Goal: Task Accomplishment & Management: Manage account settings

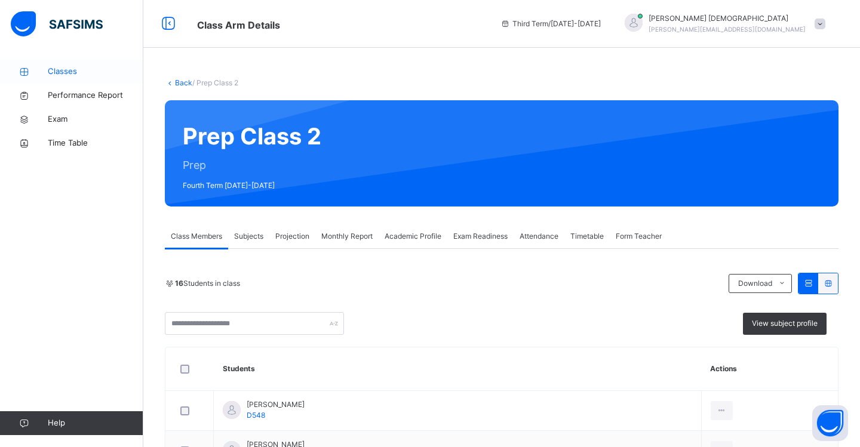
click at [65, 76] on span "Classes" at bounding box center [96, 72] width 96 height 12
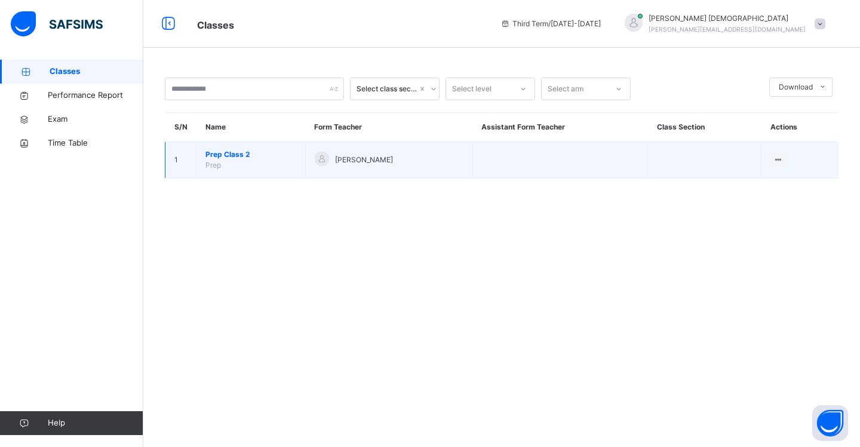
click at [251, 155] on span "Prep Class 2" at bounding box center [250, 154] width 91 height 11
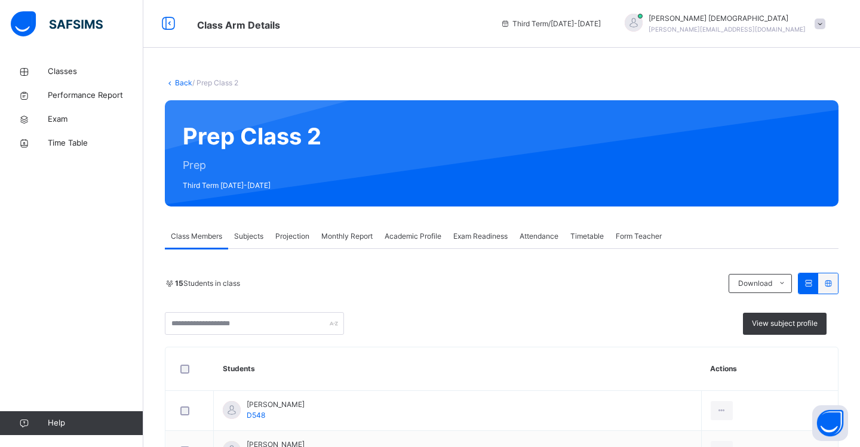
click at [289, 240] on span "Projection" at bounding box center [292, 236] width 34 height 11
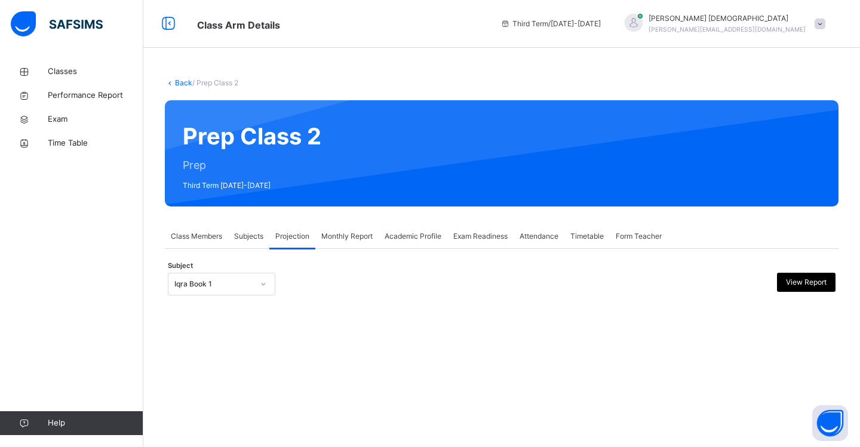
click at [264, 288] on div at bounding box center [263, 284] width 20 height 19
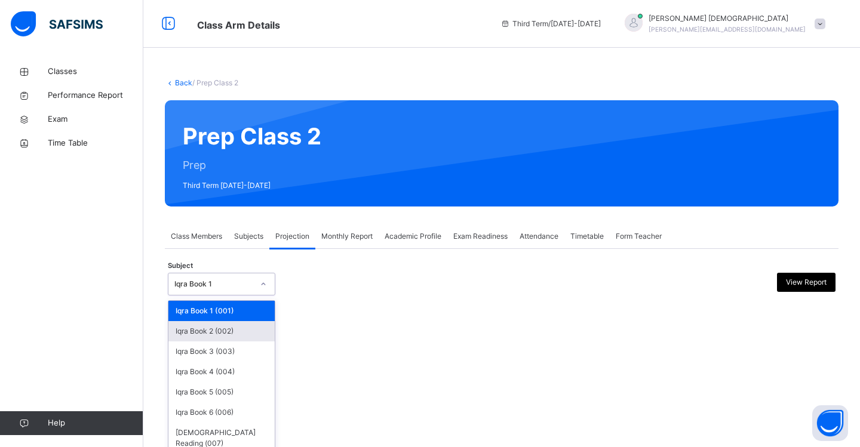
click at [250, 331] on div "Iqra Book 2 (002)" at bounding box center [221, 331] width 106 height 20
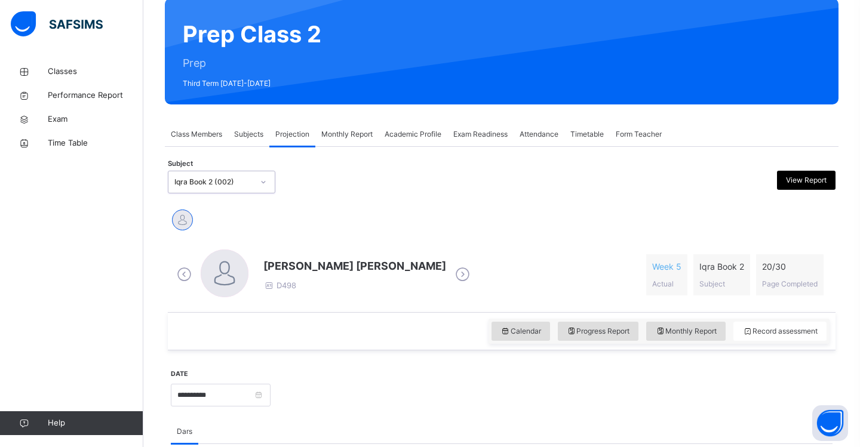
scroll to position [102, 0]
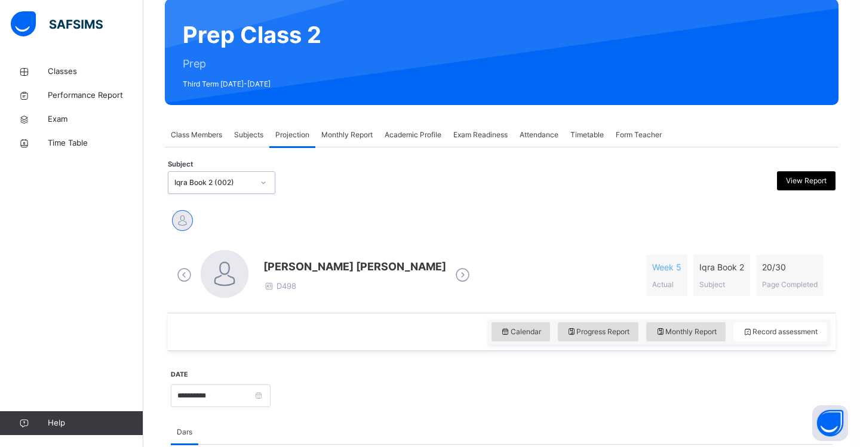
click at [269, 180] on div at bounding box center [263, 182] width 20 height 19
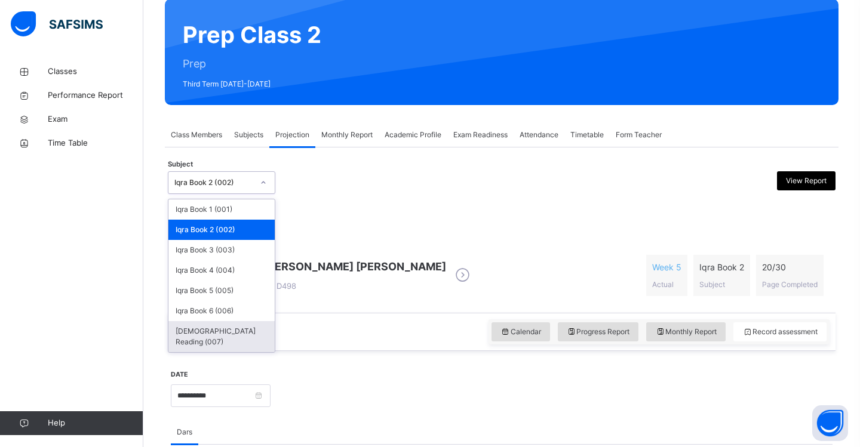
click at [232, 335] on div "[DEMOGRAPHIC_DATA] Reading (007)" at bounding box center [221, 336] width 106 height 31
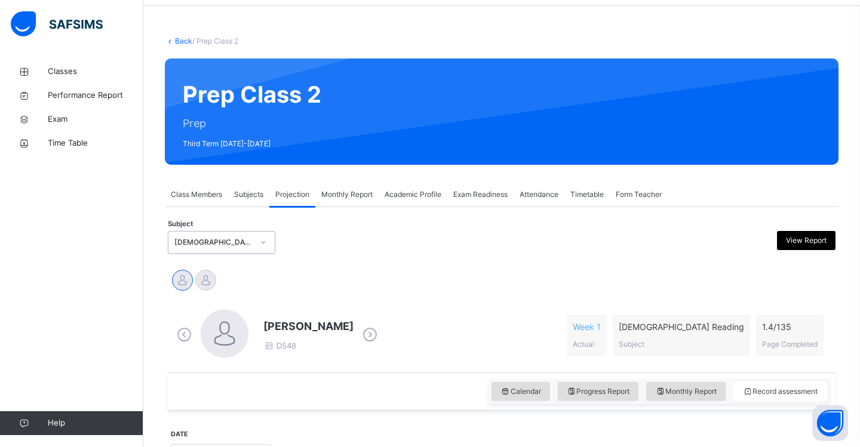
scroll to position [54, 0]
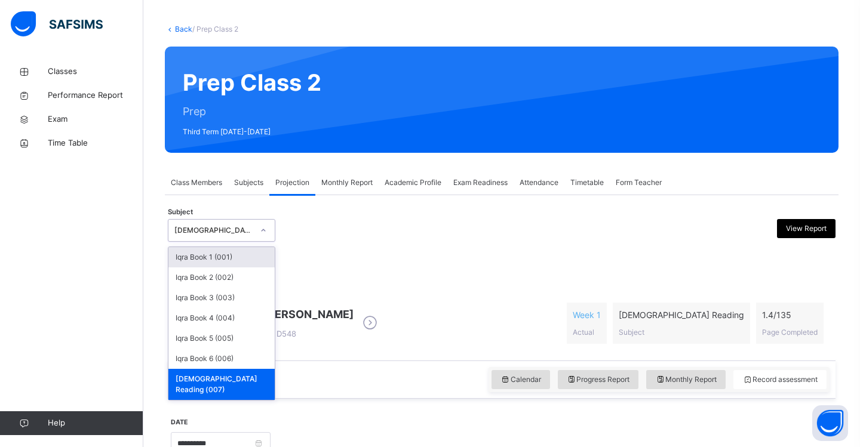
click at [263, 232] on icon at bounding box center [263, 231] width 7 height 12
click at [248, 300] on div "Iqra Book 3 (003)" at bounding box center [221, 298] width 106 height 20
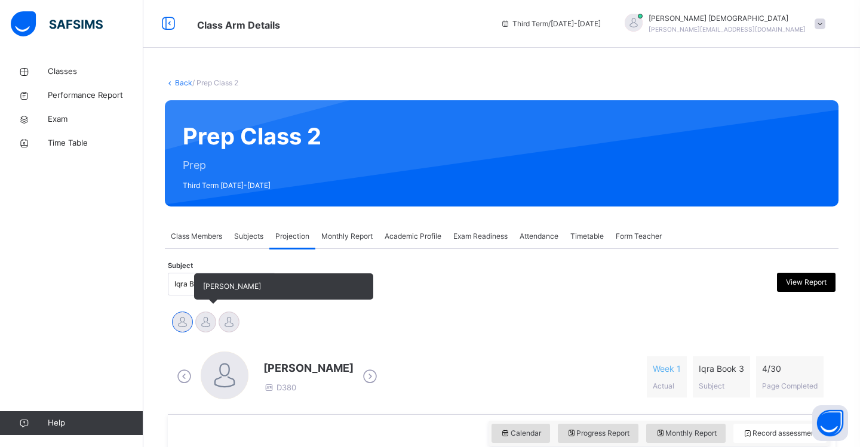
click at [206, 322] on div at bounding box center [205, 322] width 21 height 21
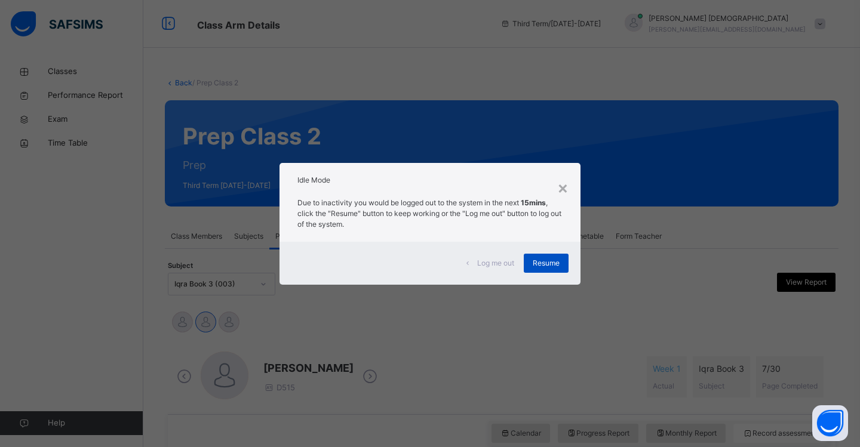
click at [547, 265] on span "Resume" at bounding box center [546, 263] width 27 height 11
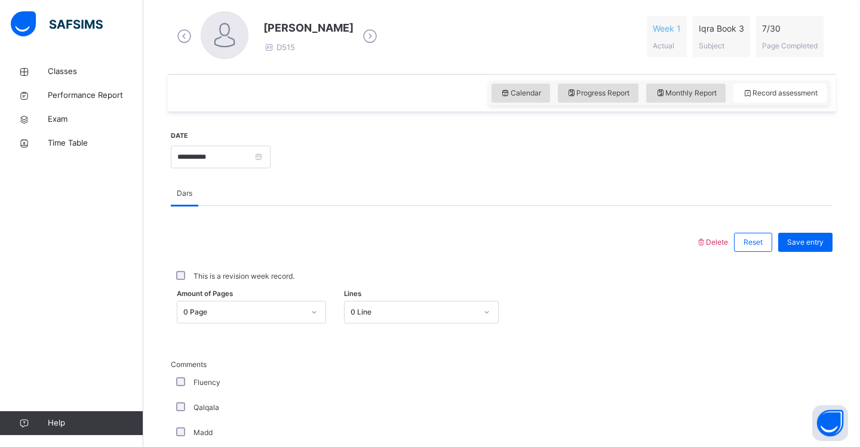
scroll to position [371, 0]
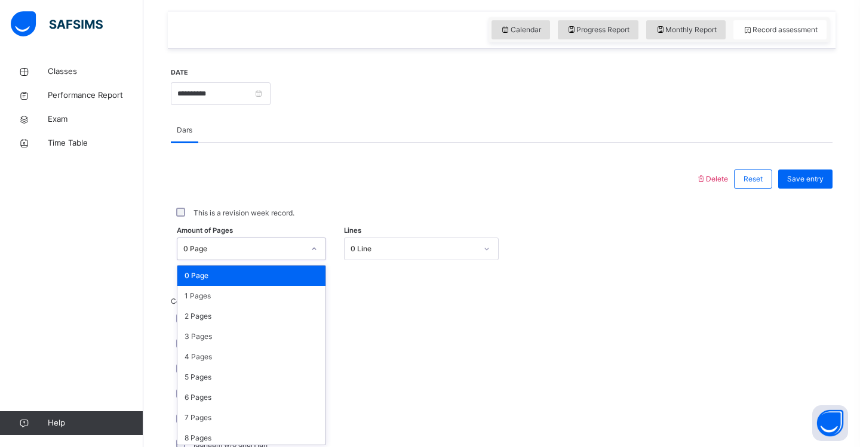
click at [312, 260] on div "option 0 Page focused, 1 of 31. 31 results available. Use Up and Down to choose…" at bounding box center [251, 249] width 149 height 23
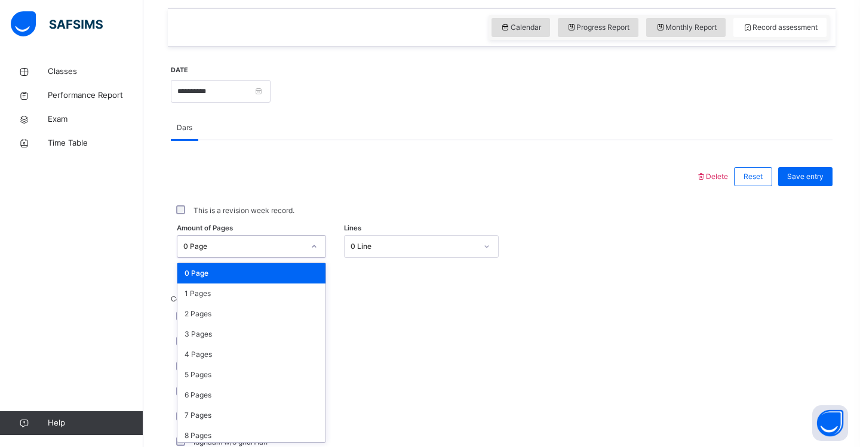
scroll to position [407, 0]
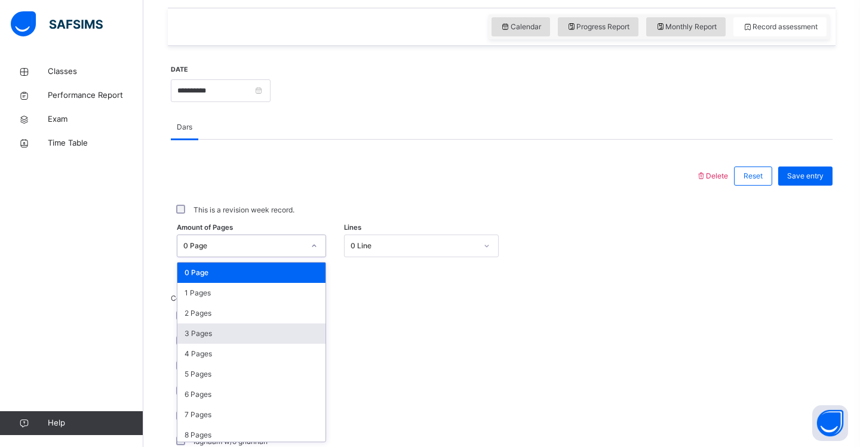
click at [306, 327] on div "3 Pages" at bounding box center [251, 334] width 148 height 20
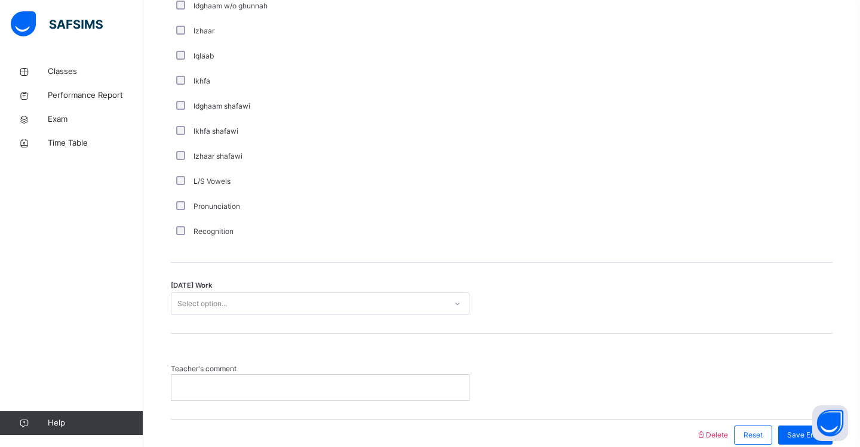
scroll to position [842, 0]
click at [220, 302] on div "Select option..." at bounding box center [202, 304] width 50 height 23
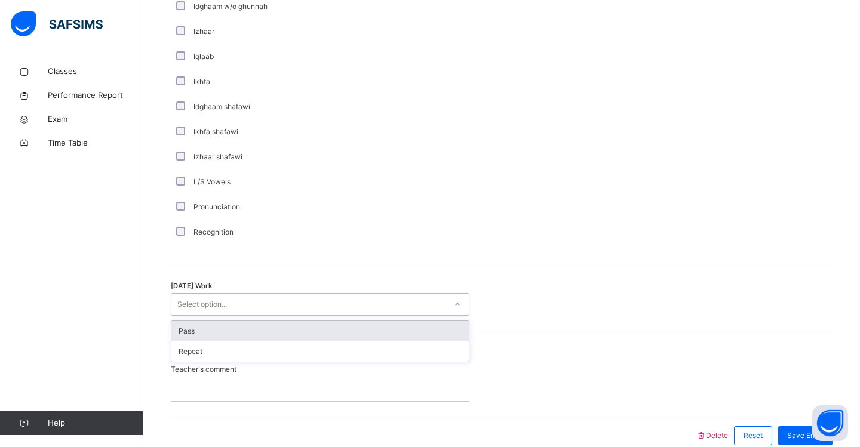
click at [214, 329] on div "Pass" at bounding box center [319, 331] width 297 height 20
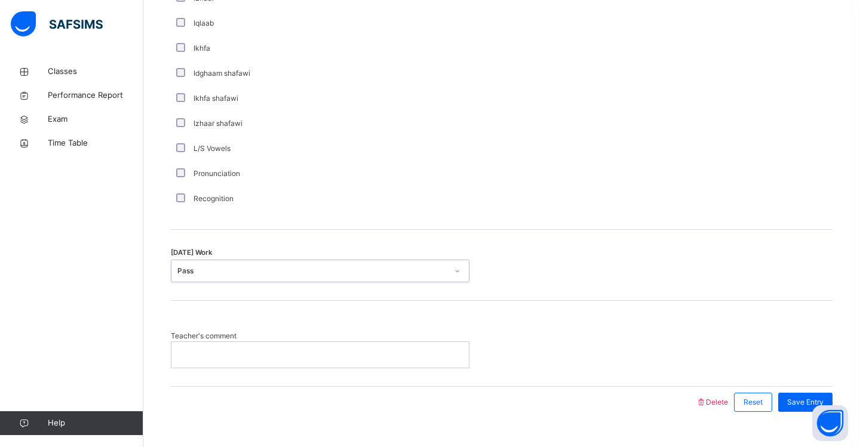
scroll to position [875, 0]
click at [801, 407] on span "Save Entry" at bounding box center [805, 403] width 36 height 11
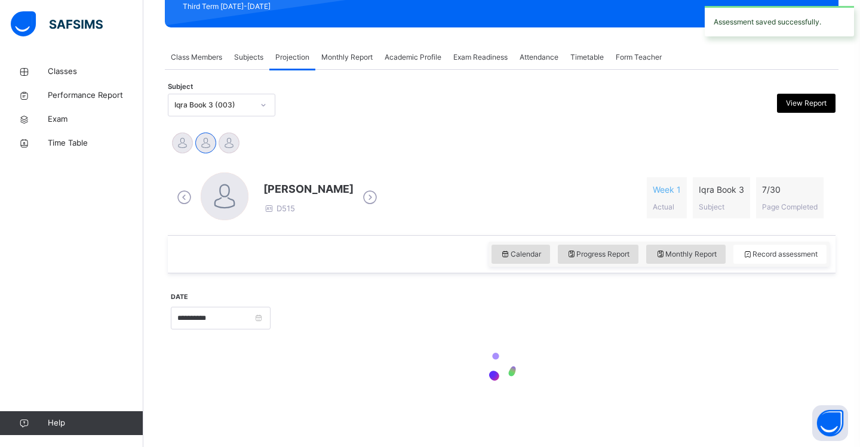
scroll to position [179, 0]
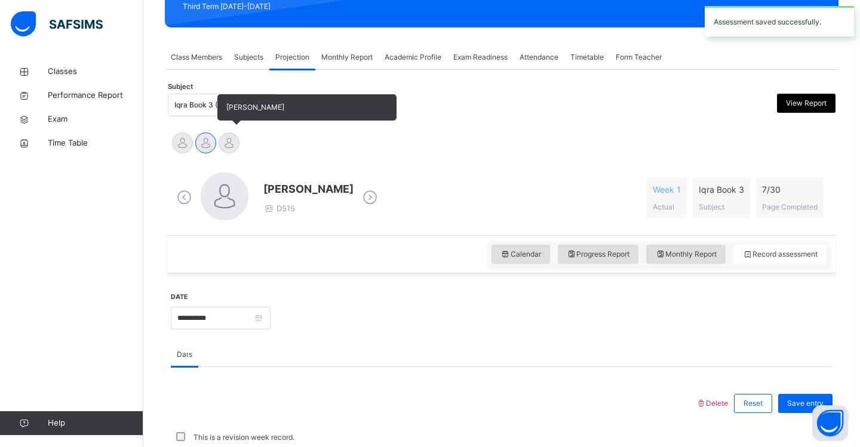
click at [231, 146] on div at bounding box center [229, 143] width 21 height 21
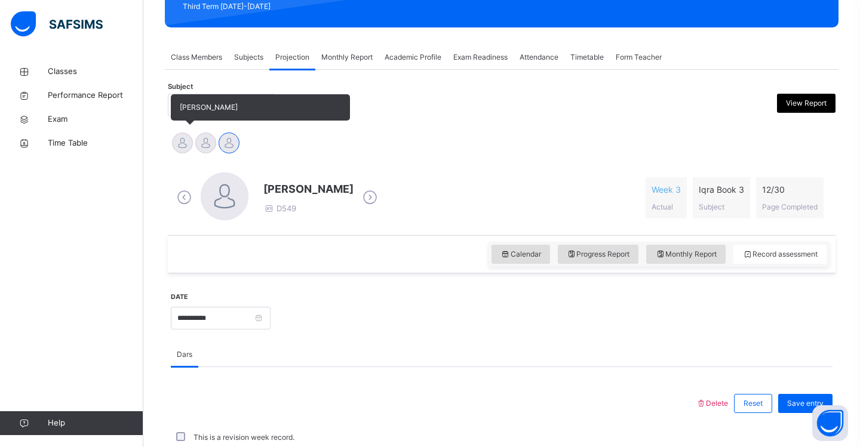
click at [189, 147] on div at bounding box center [182, 143] width 21 height 21
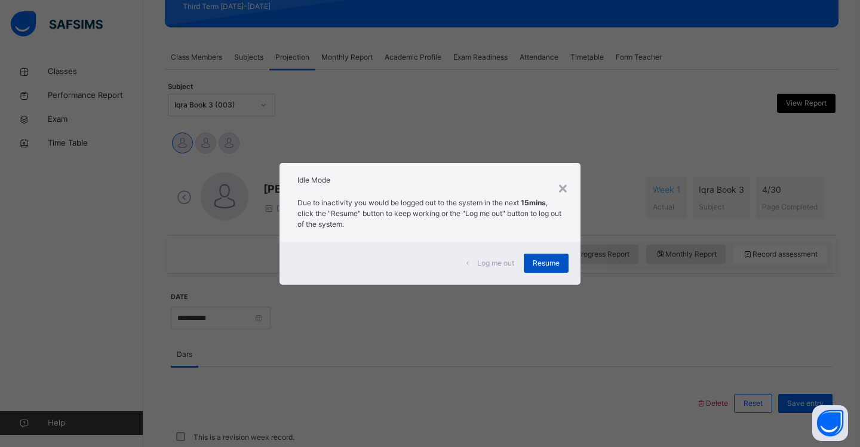
click at [551, 262] on span "Resume" at bounding box center [546, 263] width 27 height 11
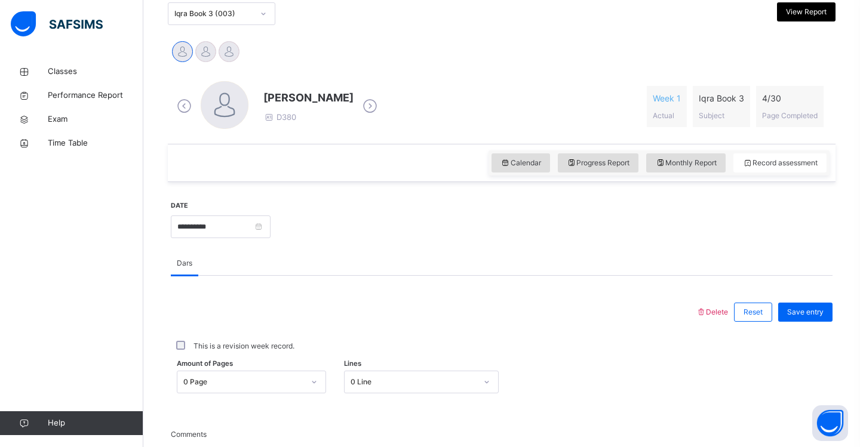
scroll to position [278, 0]
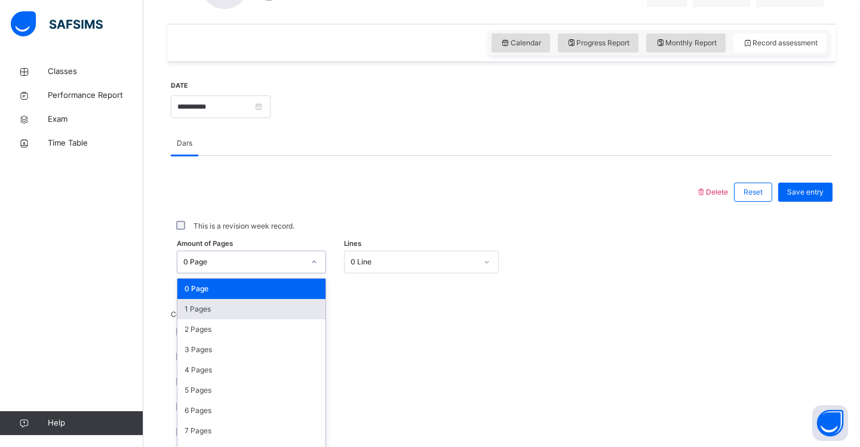
click at [317, 274] on div "option 0 Page focused, 1 of 31. 31 results available. Use Up and Down to choose…" at bounding box center [251, 262] width 149 height 23
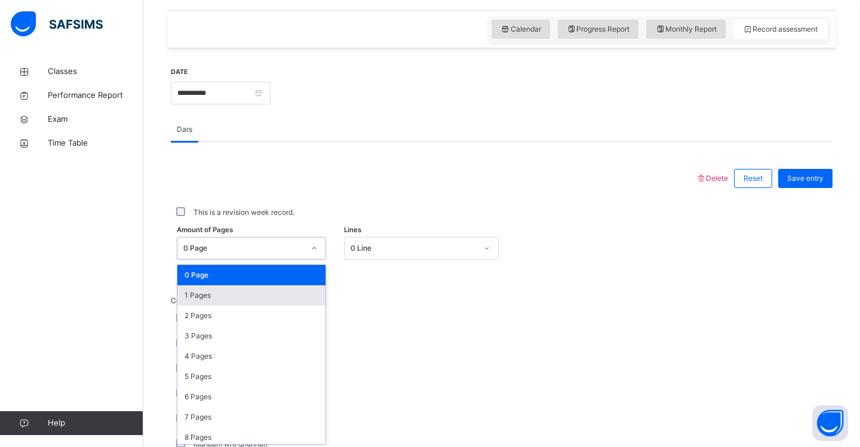
scroll to position [407, 0]
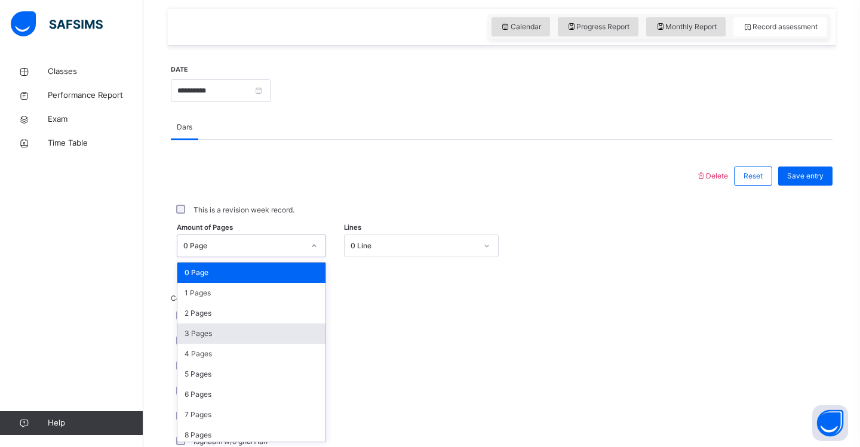
click at [292, 334] on div "3 Pages" at bounding box center [251, 334] width 148 height 20
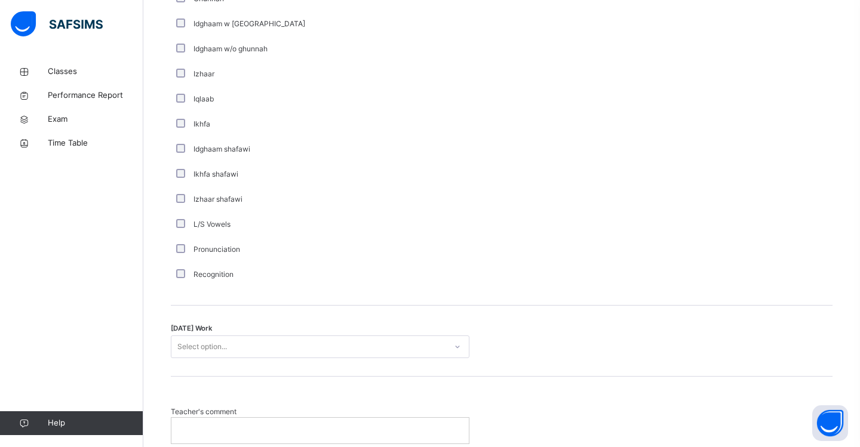
scroll to position [820, 0]
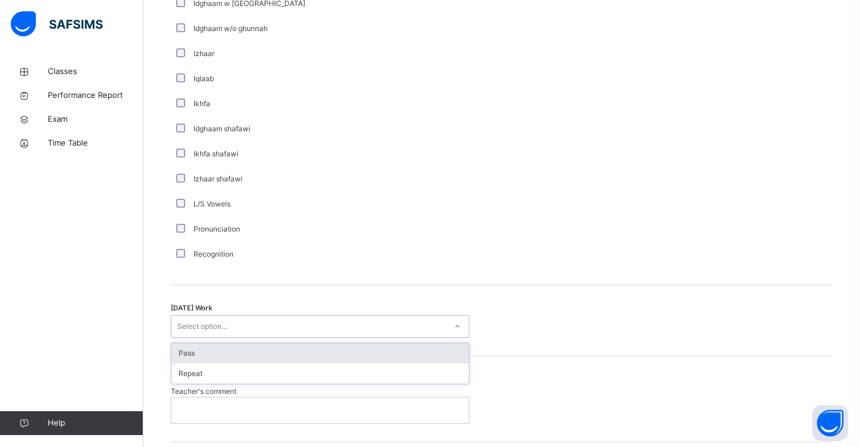
click at [180, 329] on div "Select option..." at bounding box center [202, 326] width 50 height 23
click at [188, 352] on div "Pass" at bounding box center [319, 353] width 297 height 20
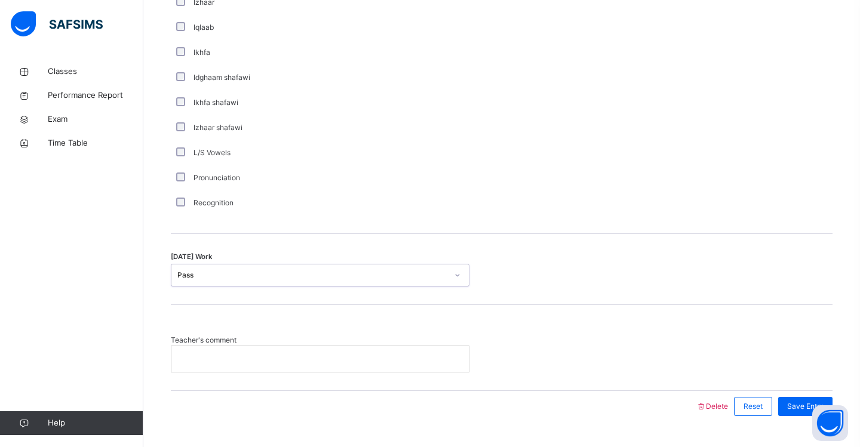
scroll to position [877, 0]
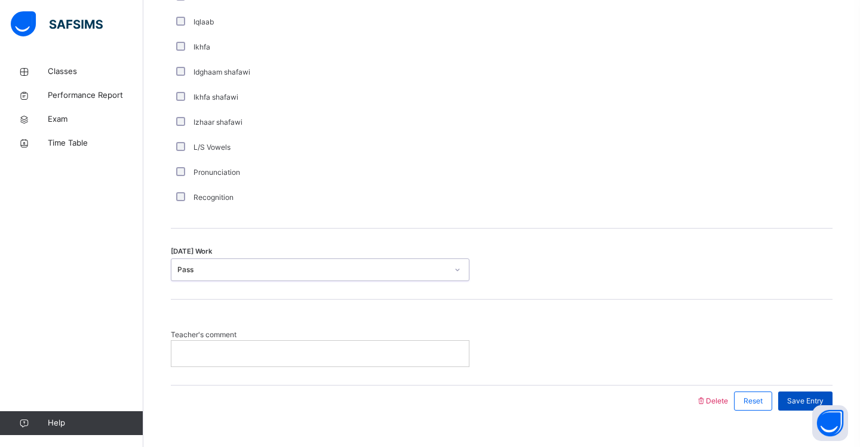
click at [804, 401] on span "Save Entry" at bounding box center [805, 401] width 36 height 11
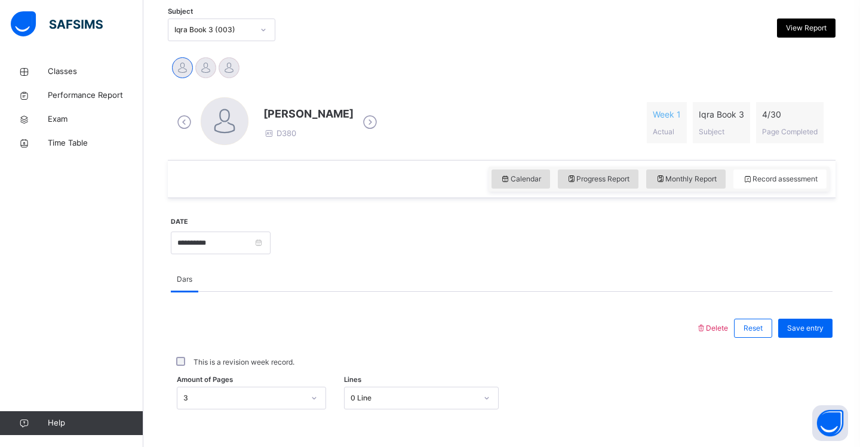
scroll to position [255, 0]
click at [814, 324] on span "Save entry" at bounding box center [805, 328] width 36 height 11
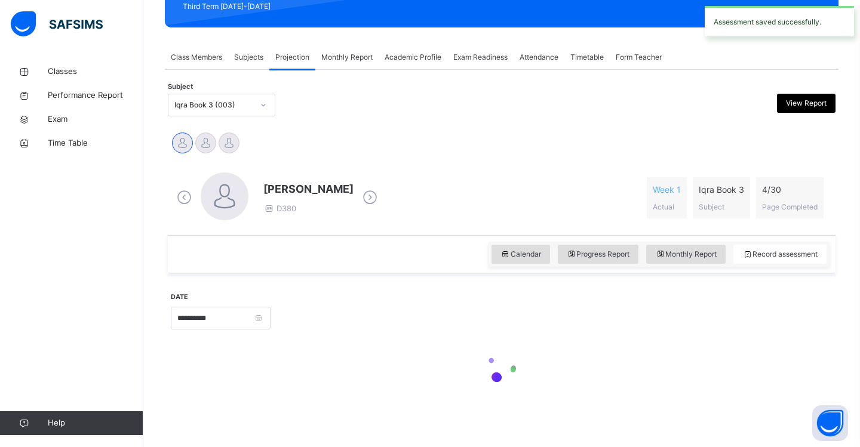
scroll to position [179, 0]
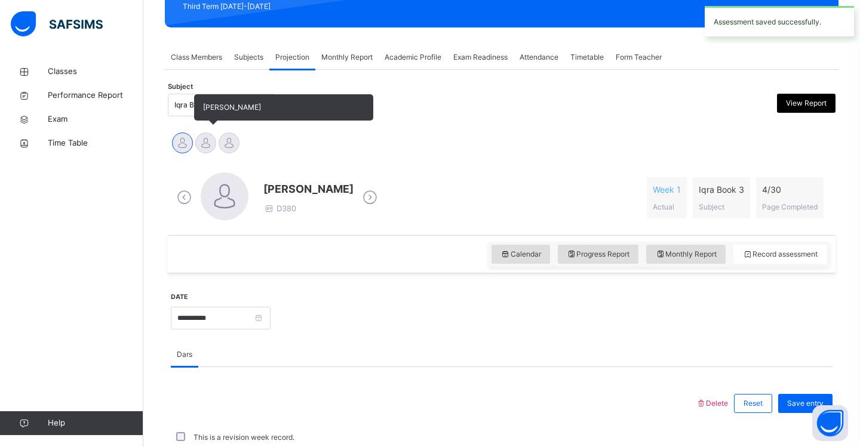
click at [208, 141] on div at bounding box center [205, 143] width 21 height 21
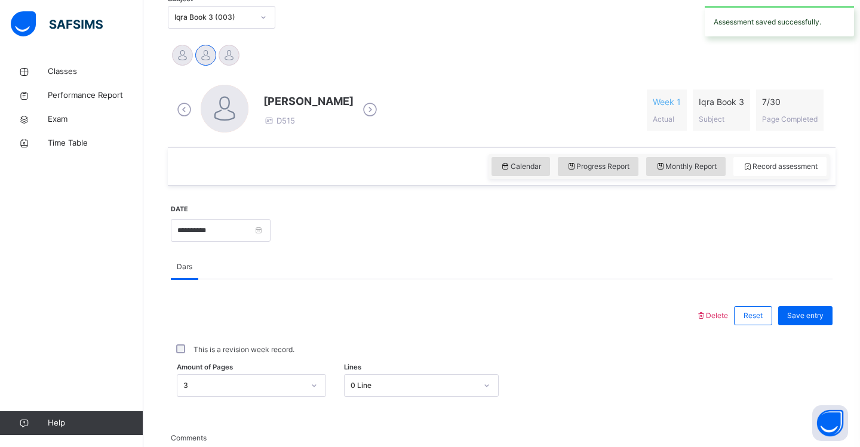
scroll to position [268, 0]
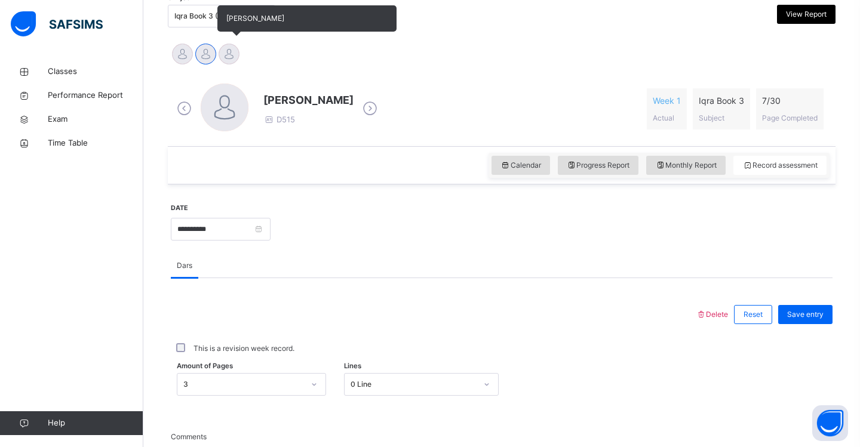
click at [226, 56] on div at bounding box center [229, 54] width 21 height 21
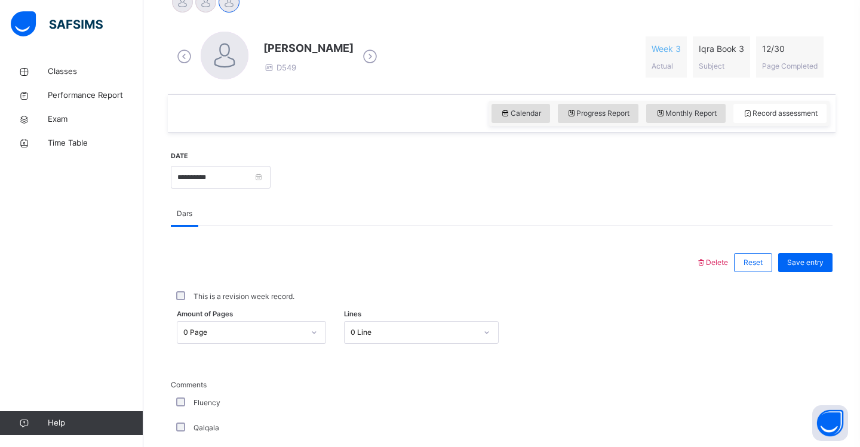
scroll to position [324, 0]
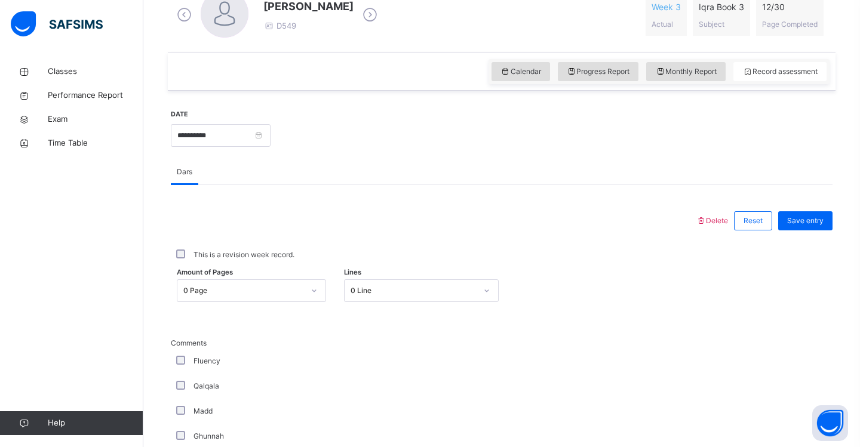
click at [309, 302] on div "0 Page" at bounding box center [251, 291] width 149 height 23
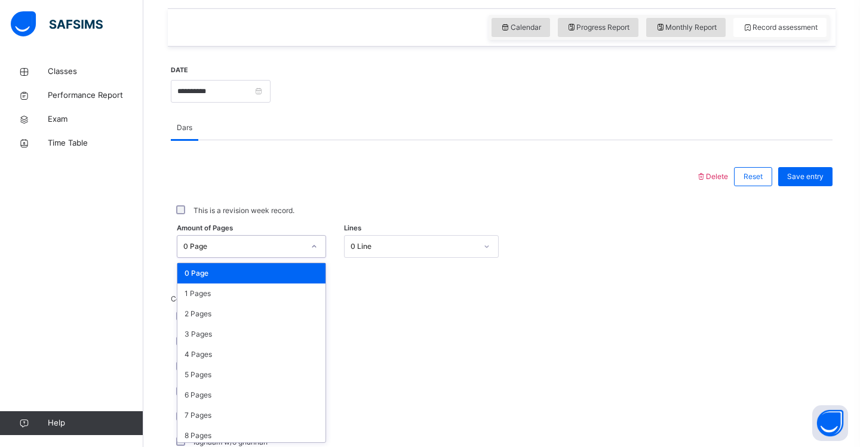
scroll to position [407, 0]
click at [292, 295] on div "1 Pages" at bounding box center [251, 293] width 148 height 20
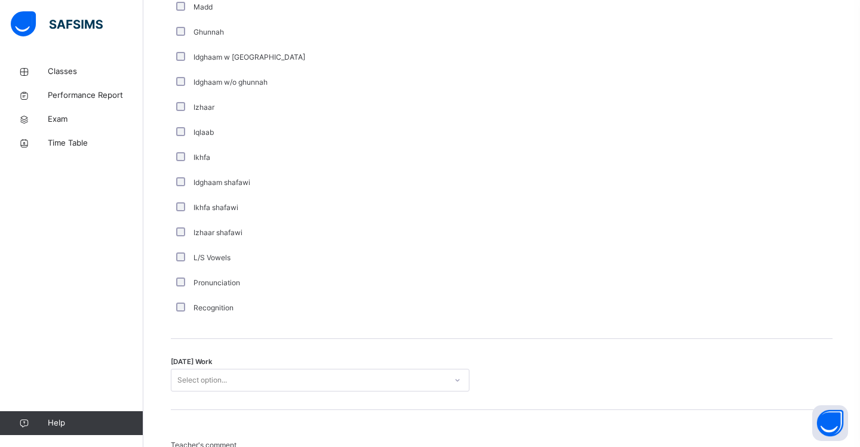
scroll to position [781, 0]
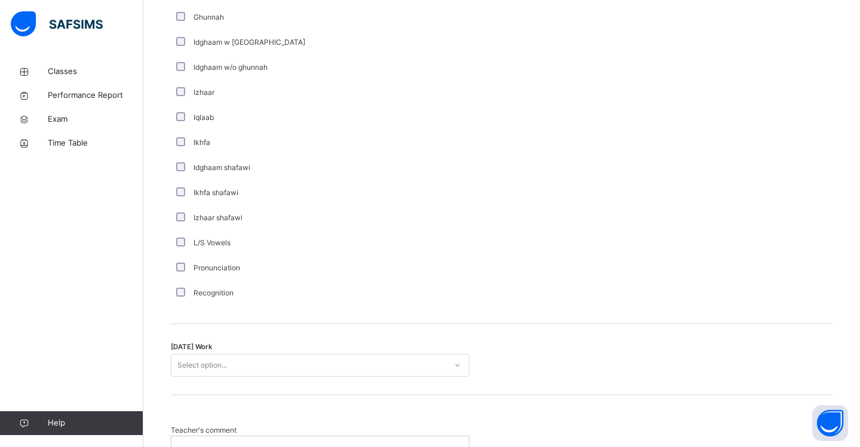
click at [194, 364] on div "Select option..." at bounding box center [202, 365] width 50 height 23
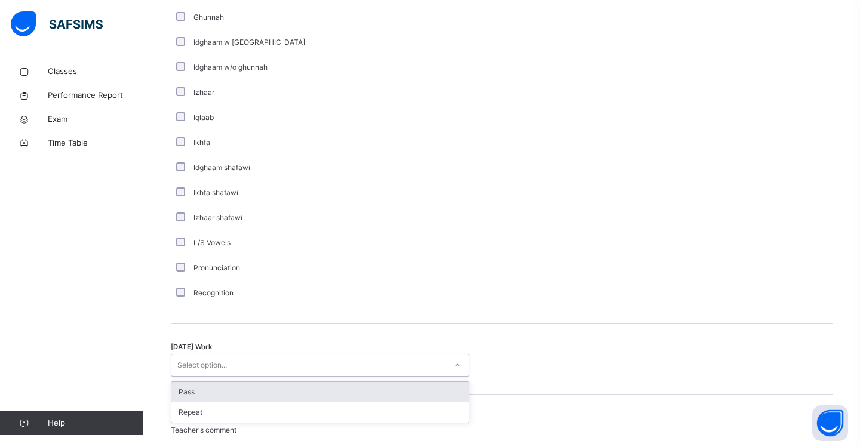
click at [196, 392] on div "Pass" at bounding box center [319, 392] width 297 height 20
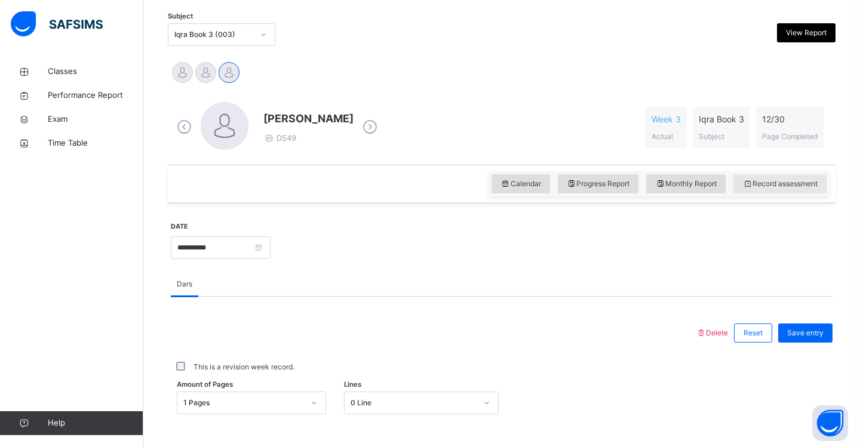
scroll to position [257, 0]
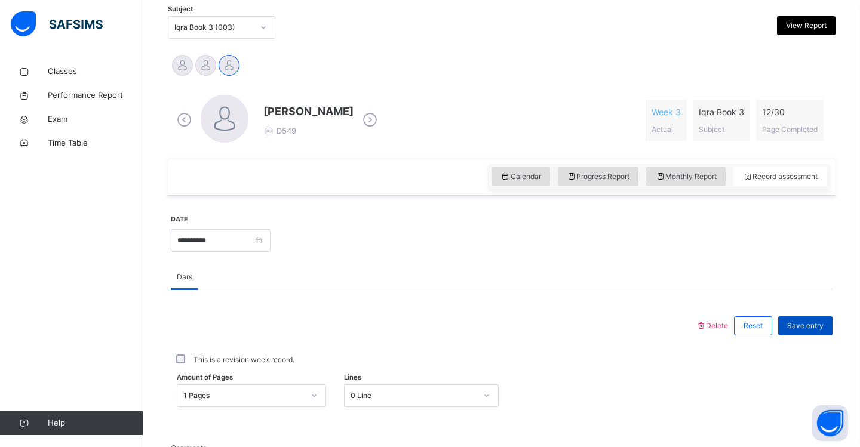
click at [800, 326] on span "Save entry" at bounding box center [805, 326] width 36 height 11
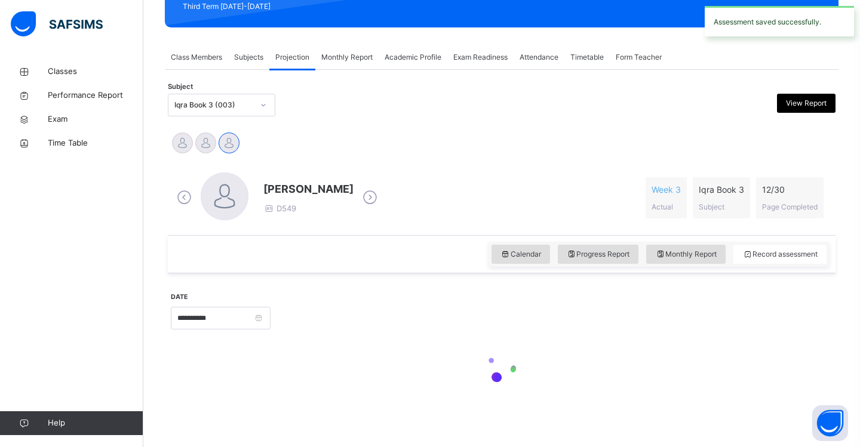
scroll to position [179, 0]
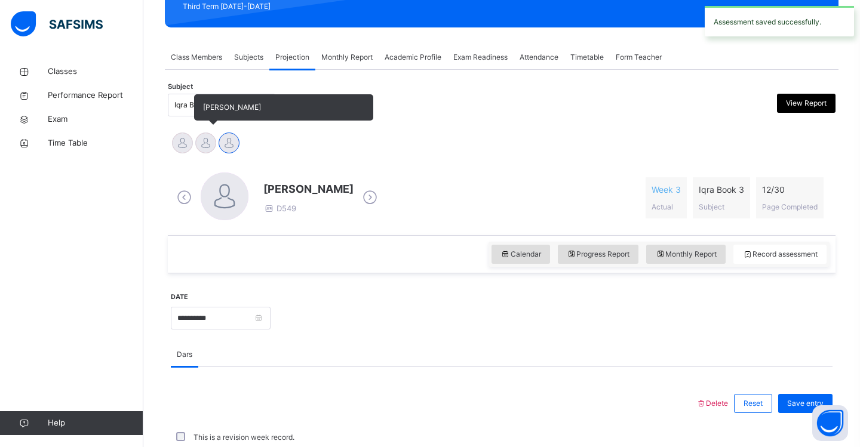
click at [210, 143] on div at bounding box center [205, 143] width 21 height 21
click at [185, 147] on div at bounding box center [182, 143] width 21 height 21
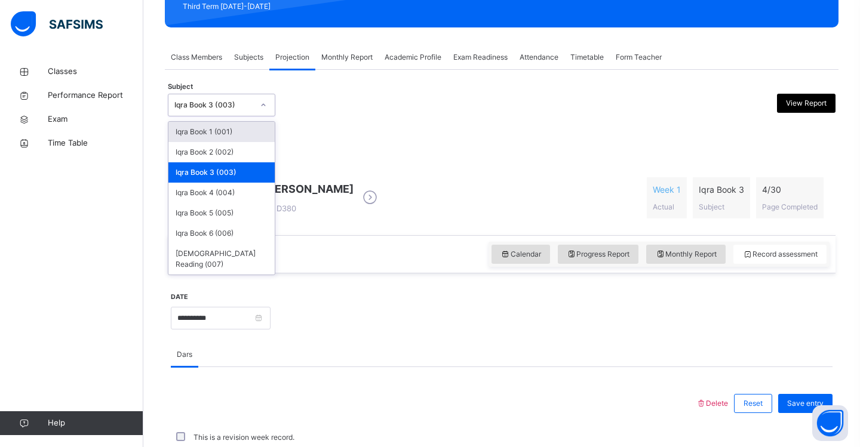
click at [272, 106] on div at bounding box center [263, 105] width 20 height 19
click at [254, 190] on div "Iqra Book 4 (004)" at bounding box center [221, 193] width 106 height 20
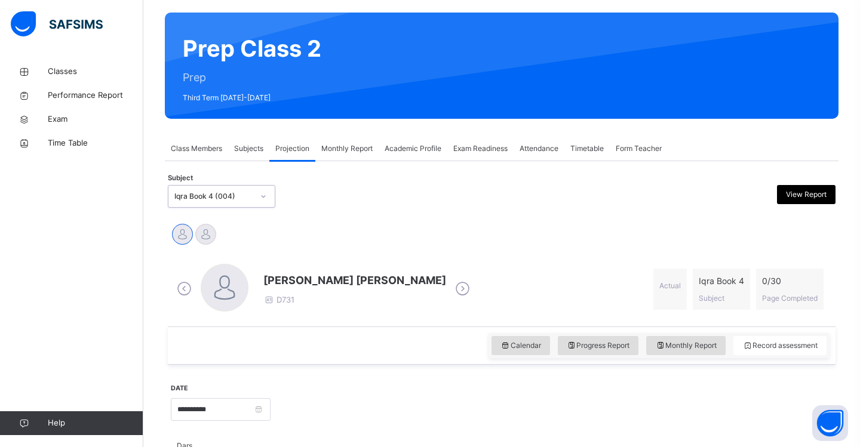
scroll to position [112, 0]
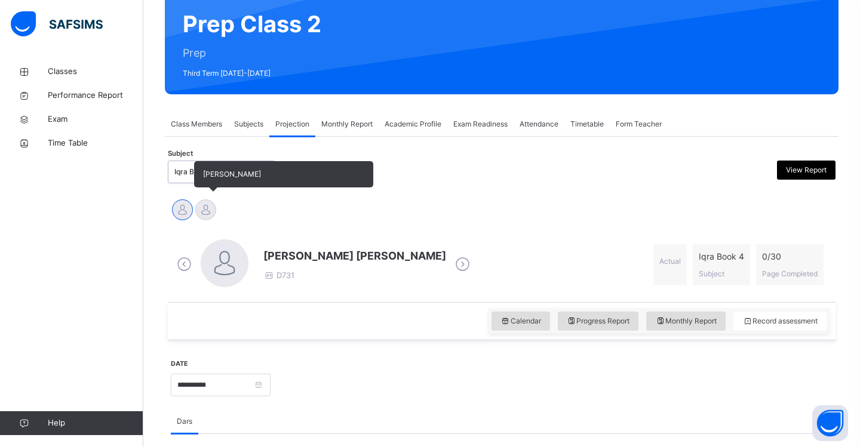
click at [205, 211] on div at bounding box center [205, 210] width 21 height 21
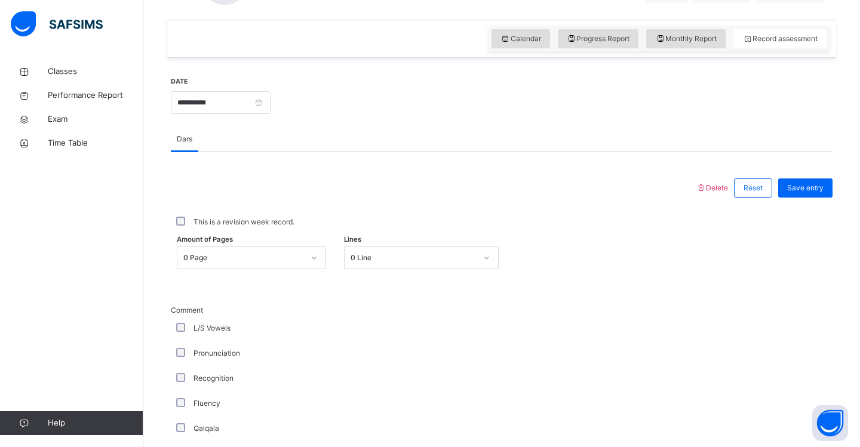
click at [315, 269] on div "0 Page" at bounding box center [251, 258] width 149 height 23
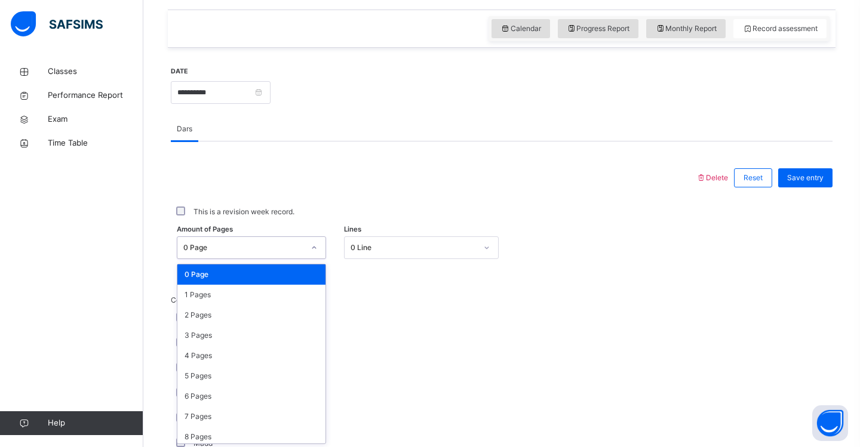
scroll to position [407, 0]
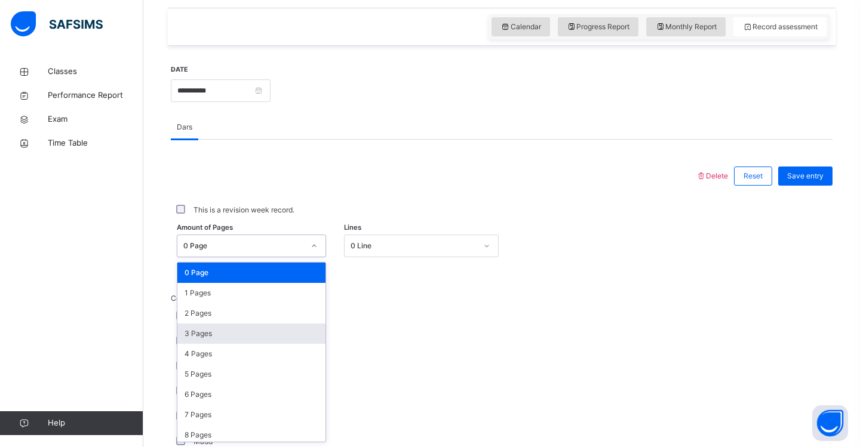
click at [284, 334] on div "3 Pages" at bounding box center [251, 334] width 148 height 20
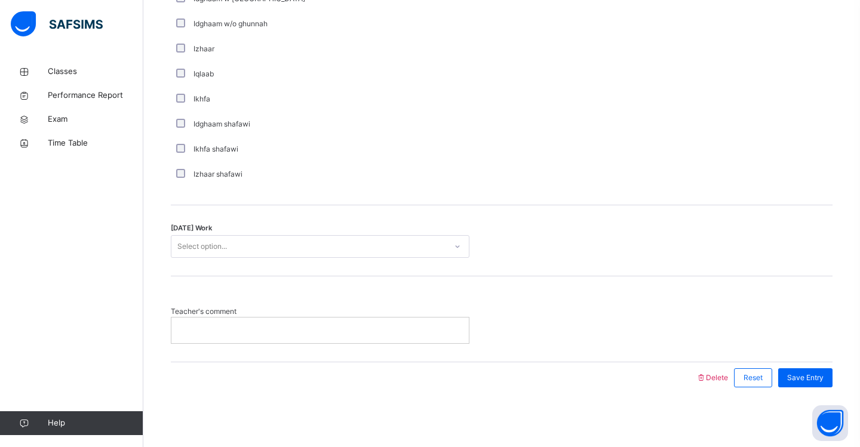
scroll to position [900, 0]
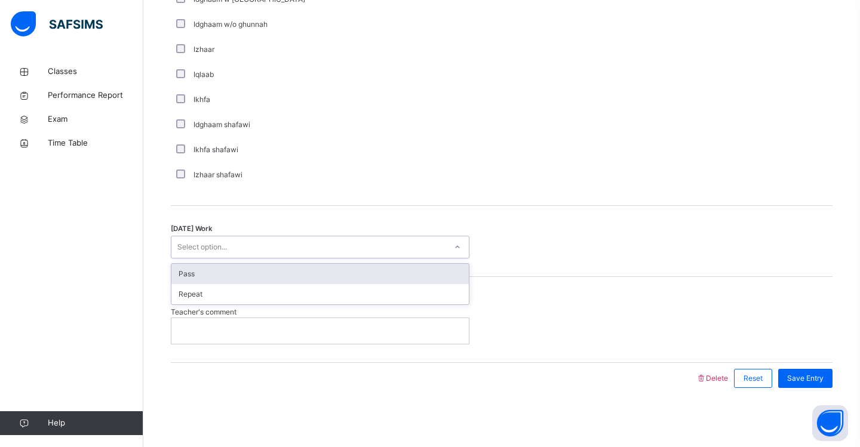
click at [275, 245] on div "Select option..." at bounding box center [308, 247] width 275 height 19
click at [275, 281] on div "Pass" at bounding box center [319, 274] width 297 height 20
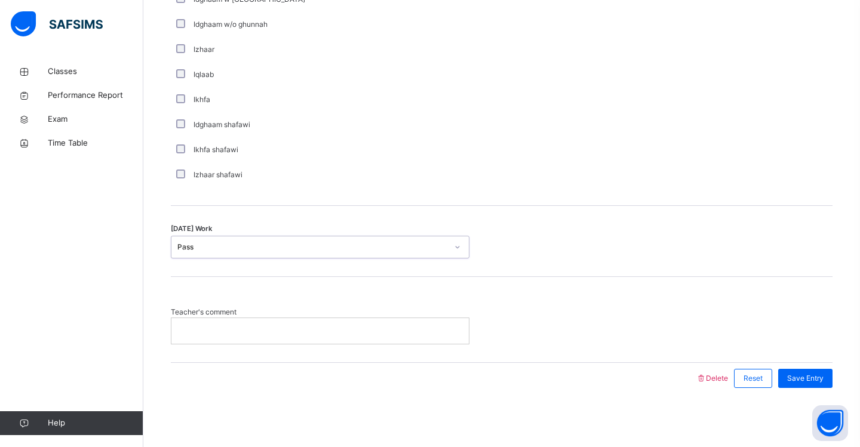
click at [275, 281] on div "Teacher's comment" at bounding box center [502, 319] width 662 height 85
click at [799, 379] on span "Save Entry" at bounding box center [805, 378] width 36 height 11
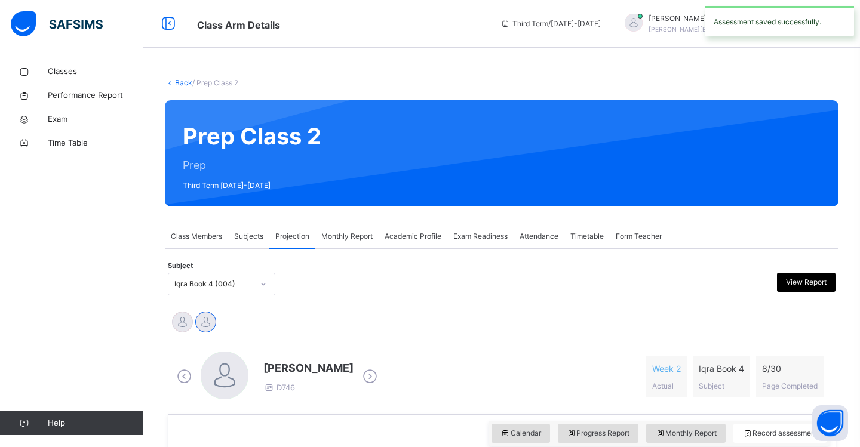
scroll to position [0, 0]
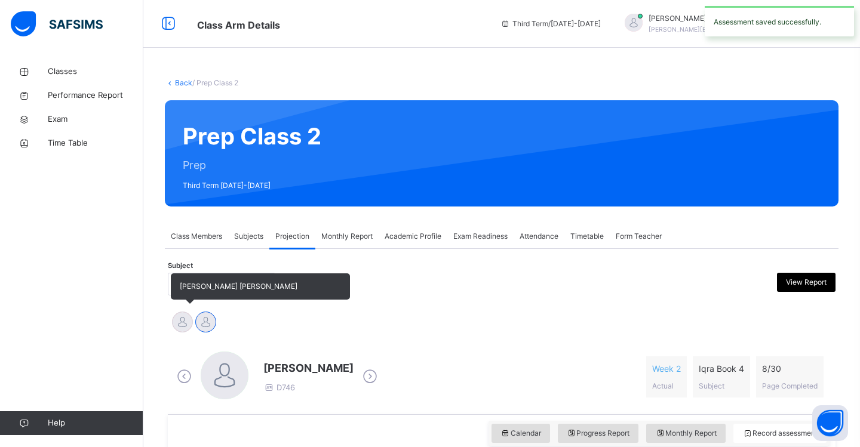
click at [185, 322] on div at bounding box center [182, 322] width 21 height 21
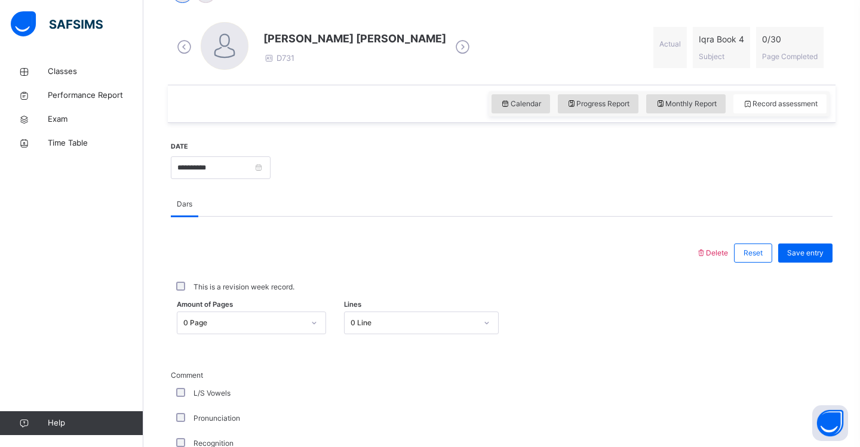
scroll to position [332, 0]
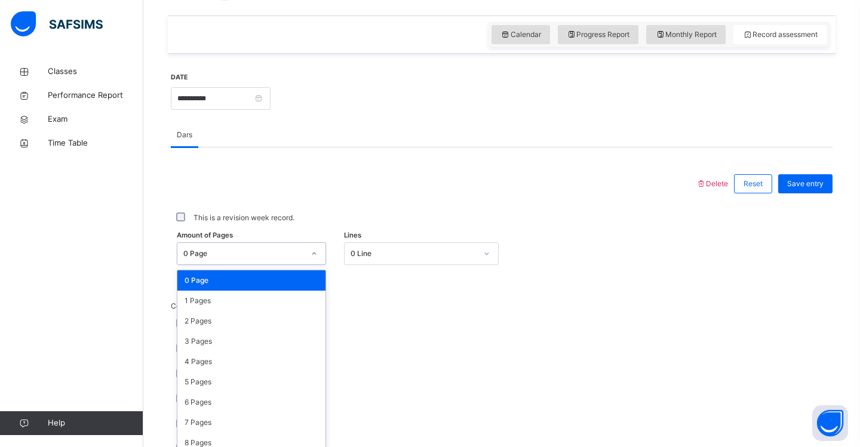
click at [309, 265] on div "option 0 Page focused, 1 of 31. 31 results available. Use Up and Down to choose…" at bounding box center [251, 254] width 149 height 23
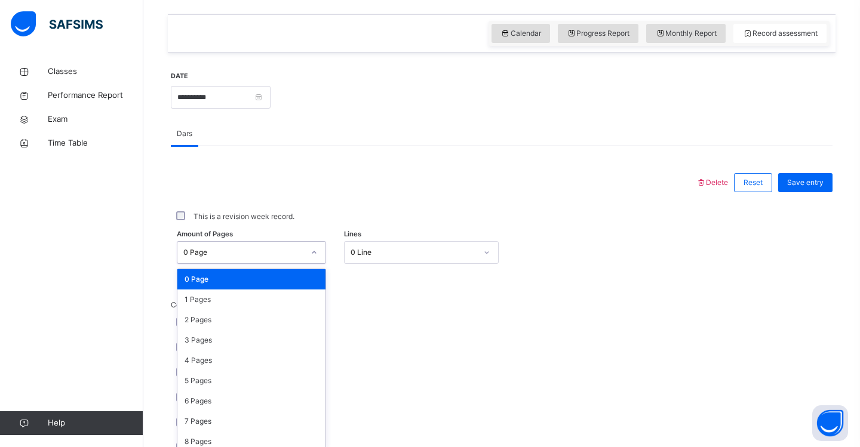
scroll to position [407, 0]
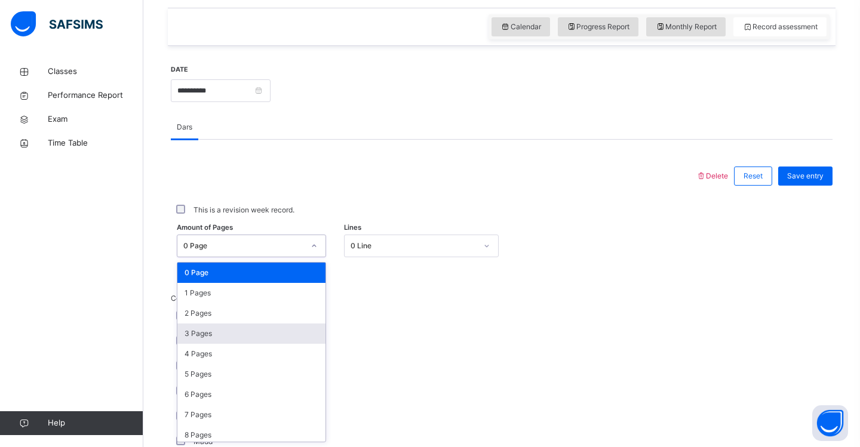
click at [284, 338] on div "3 Pages" at bounding box center [251, 334] width 148 height 20
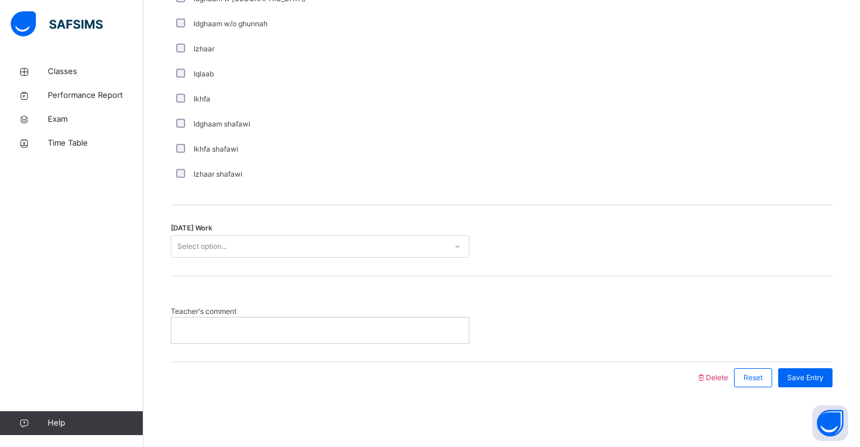
scroll to position [900, 0]
click at [255, 243] on div "Select option..." at bounding box center [308, 247] width 275 height 19
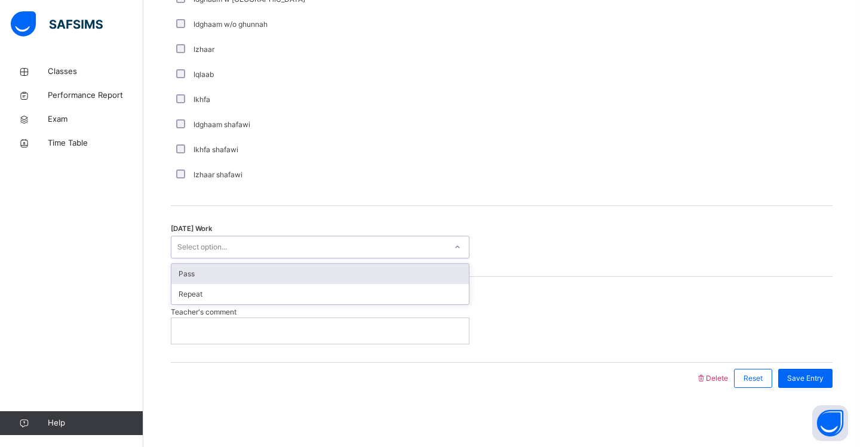
click at [244, 270] on div "Pass" at bounding box center [319, 274] width 297 height 20
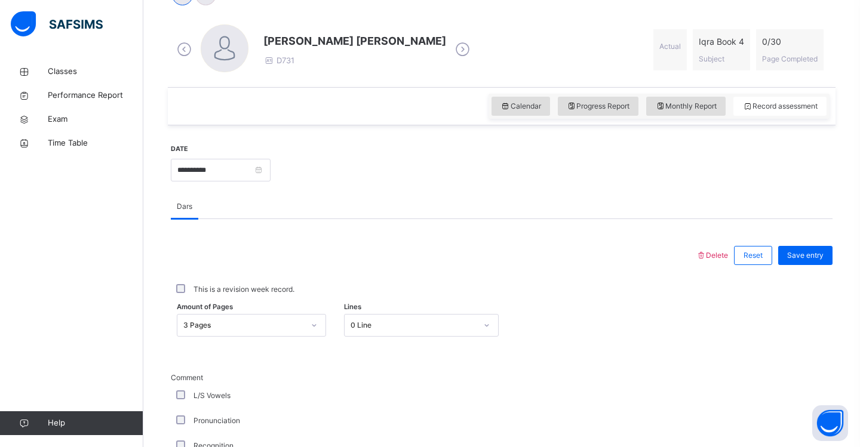
scroll to position [320, 0]
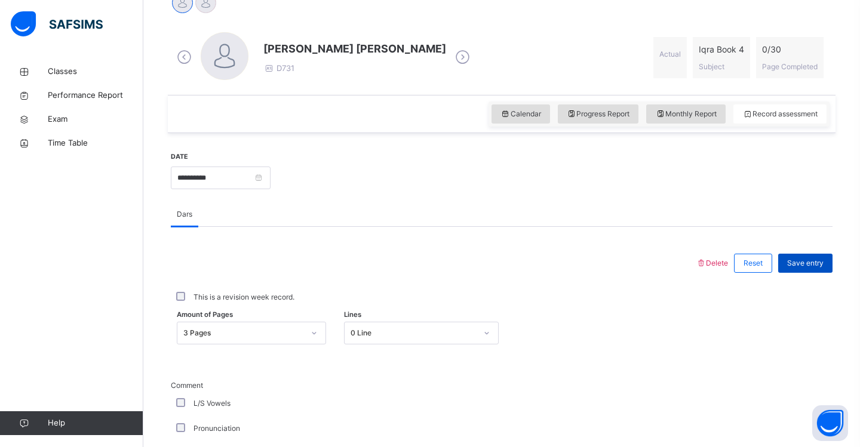
click at [819, 266] on span "Save entry" at bounding box center [805, 263] width 36 height 11
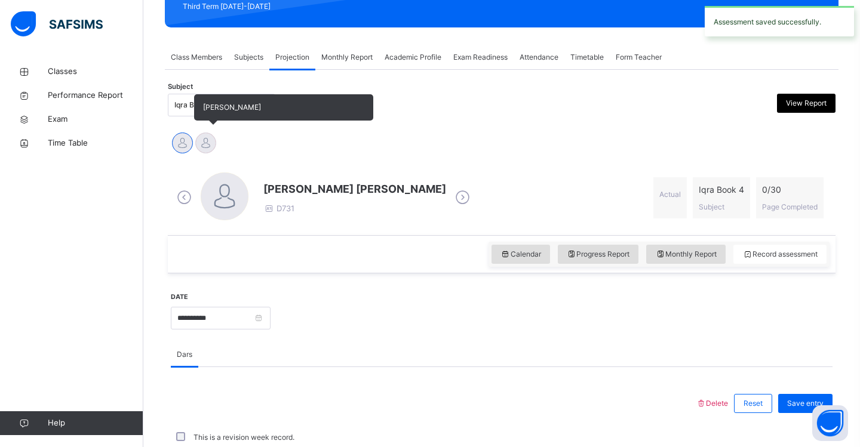
click at [204, 143] on div at bounding box center [205, 143] width 21 height 21
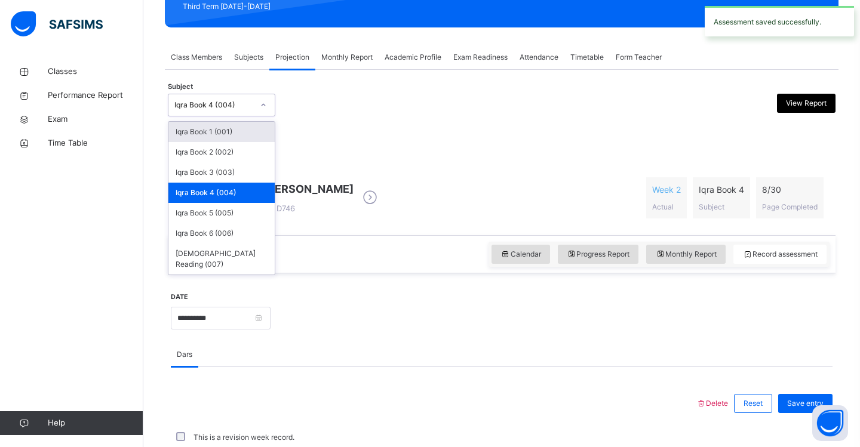
click at [262, 106] on icon at bounding box center [263, 105] width 7 height 12
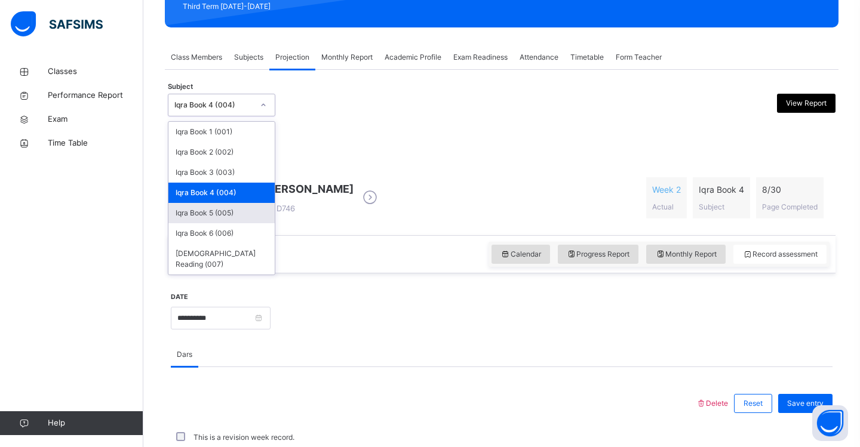
click at [226, 211] on div "Iqra Book 5 (005)" at bounding box center [221, 213] width 106 height 20
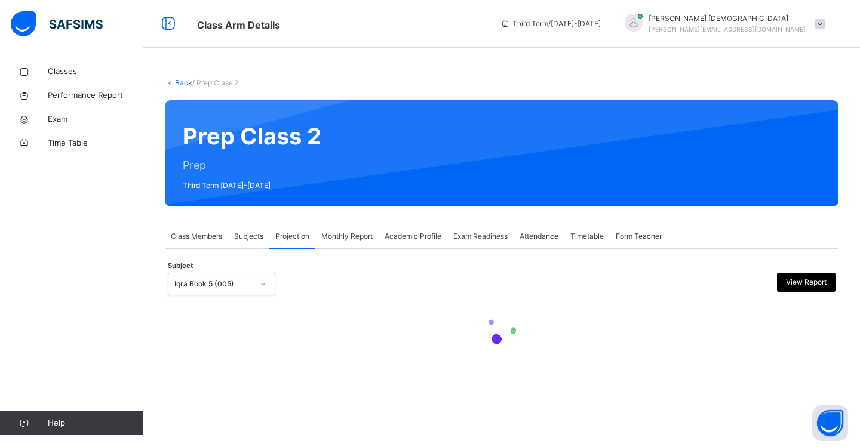
scroll to position [0, 0]
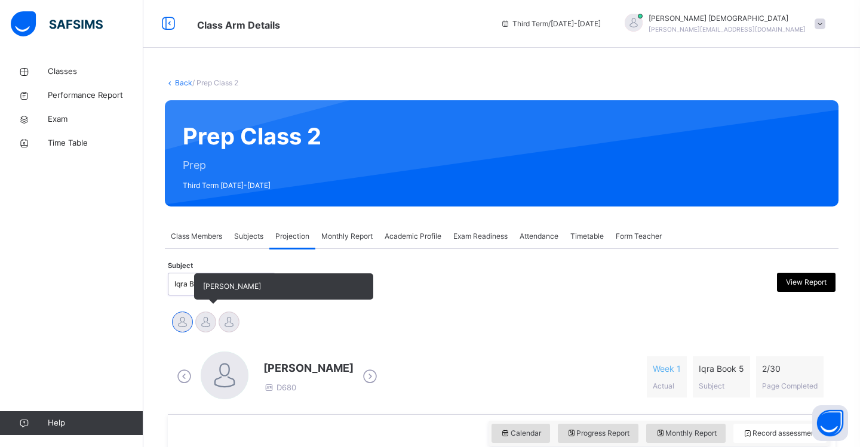
click at [208, 315] on div at bounding box center [205, 322] width 21 height 21
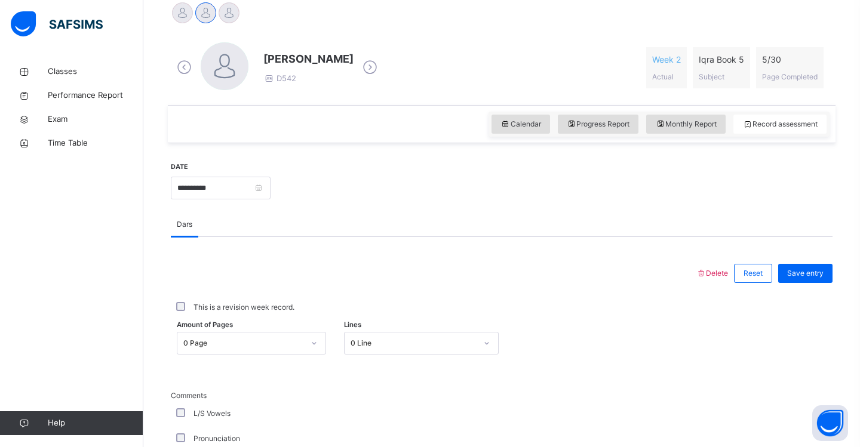
scroll to position [310, 0]
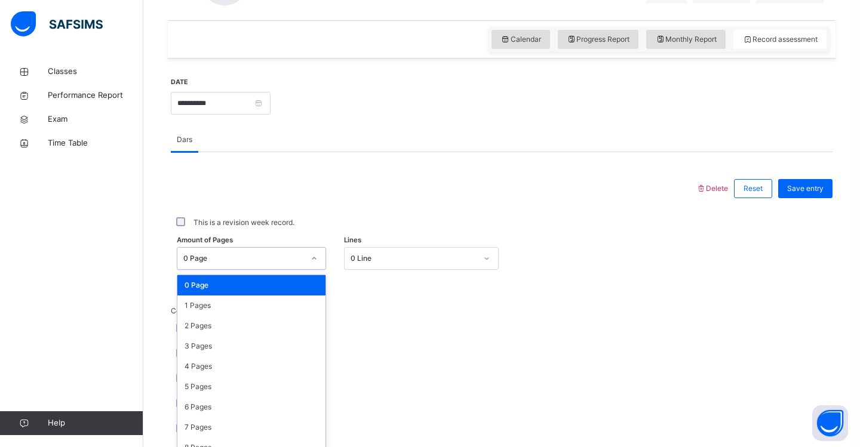
click at [320, 270] on div "option 0 Page focused, 1 of 31. 31 results available. Use Up and Down to choose…" at bounding box center [251, 258] width 149 height 23
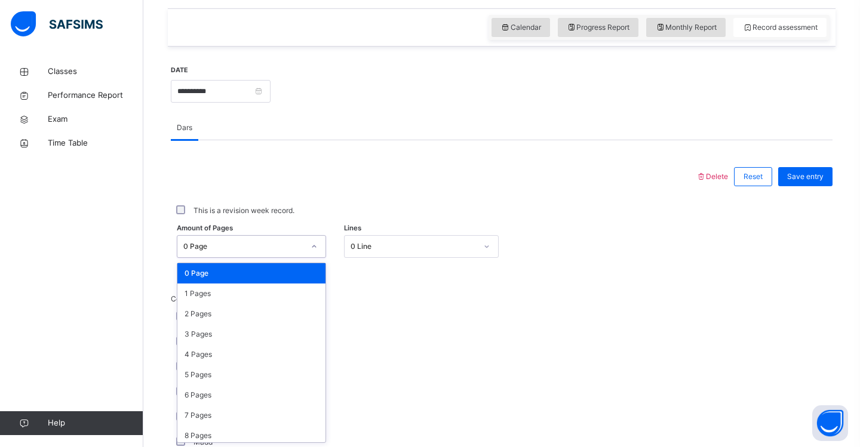
scroll to position [407, 0]
click at [290, 296] on div "1 Pages" at bounding box center [251, 293] width 148 height 20
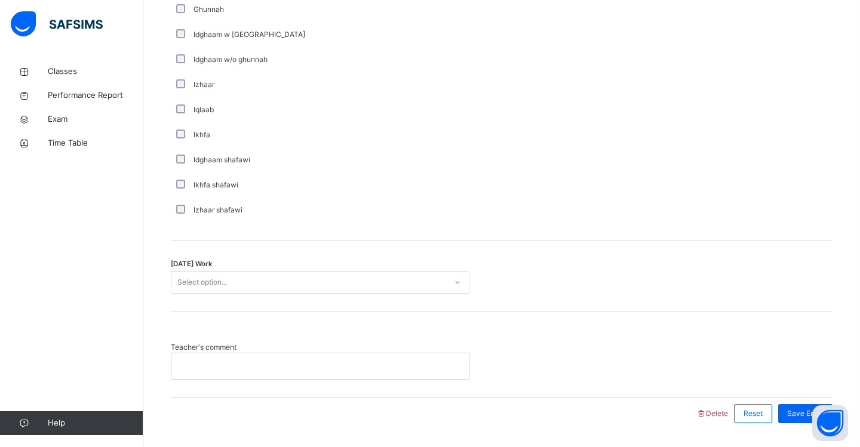
scroll to position [865, 0]
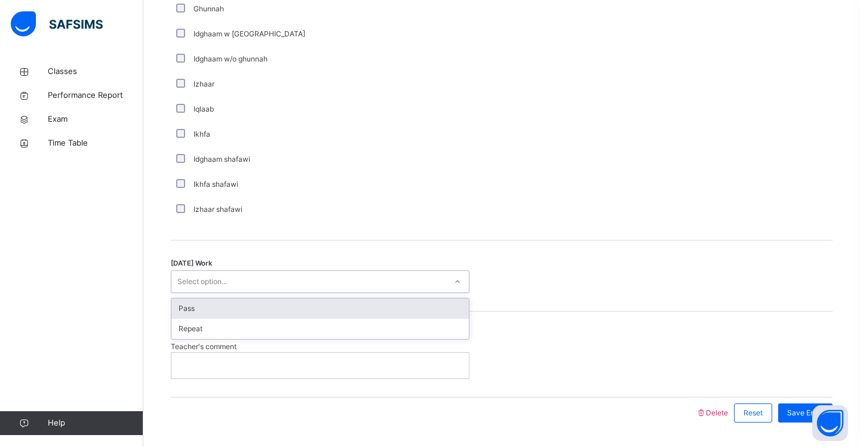
click at [195, 289] on div "Select option..." at bounding box center [202, 282] width 50 height 23
click at [198, 308] on div "Pass" at bounding box center [319, 309] width 297 height 20
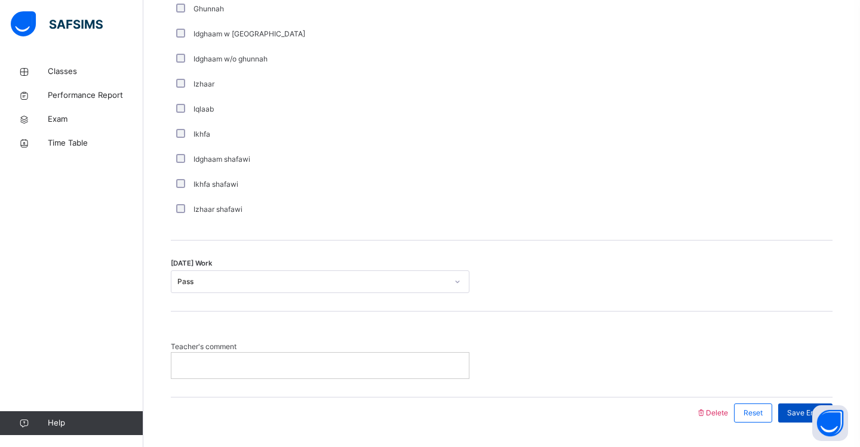
click at [793, 415] on span "Save Entry" at bounding box center [805, 413] width 36 height 11
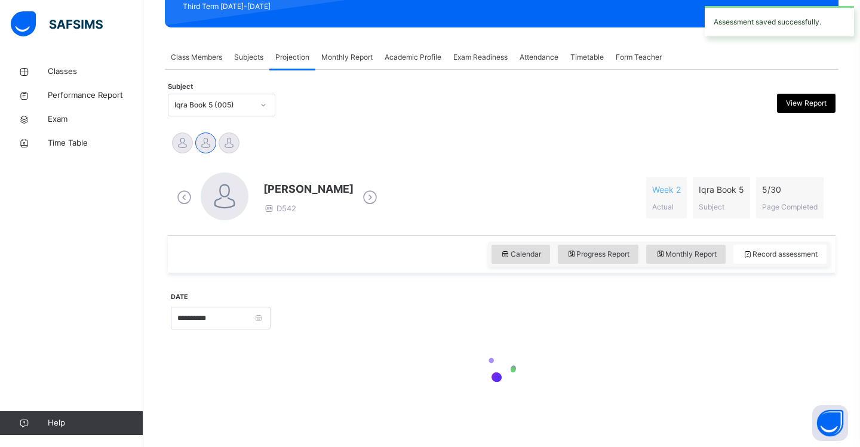
scroll to position [179, 0]
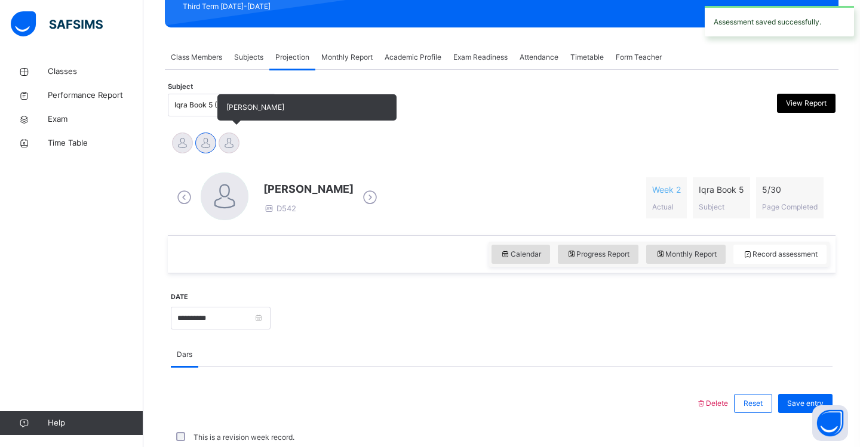
click at [231, 144] on div at bounding box center [229, 143] width 21 height 21
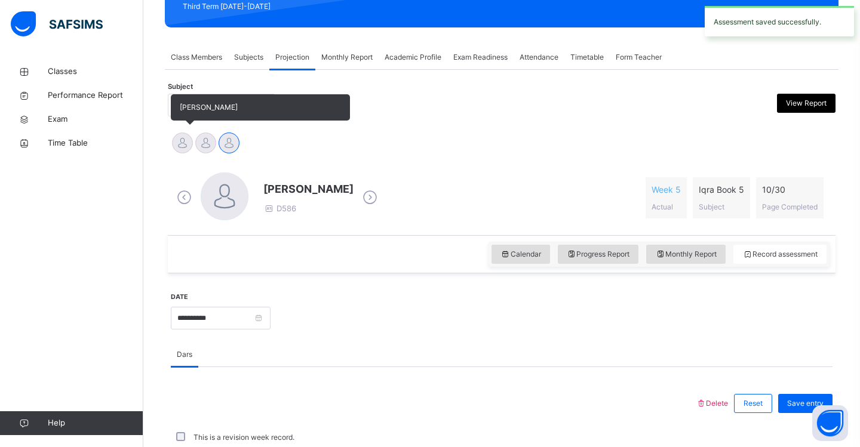
click at [185, 143] on div at bounding box center [182, 143] width 21 height 21
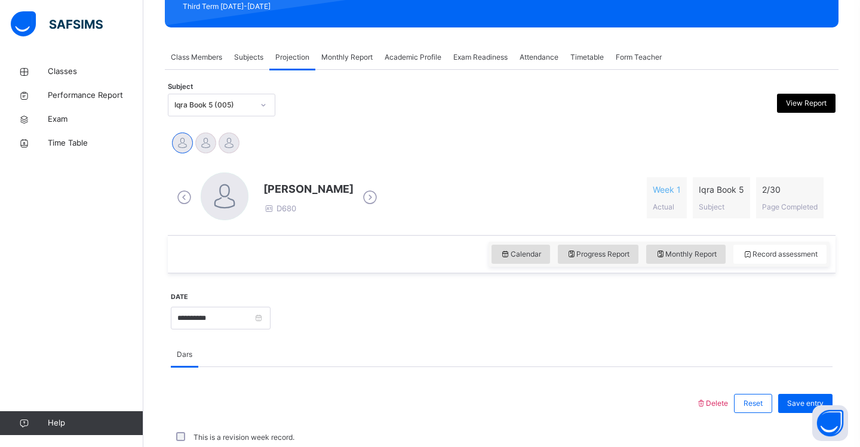
click at [268, 105] on div at bounding box center [263, 105] width 20 height 19
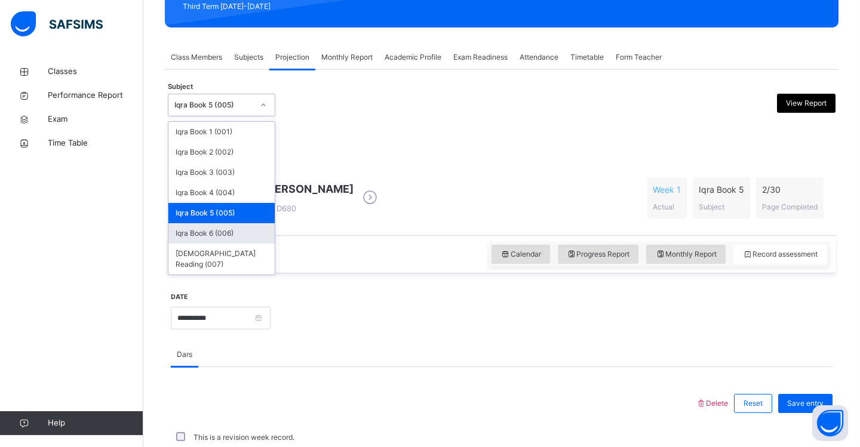
click at [244, 235] on div "Iqra Book 6 (006)" at bounding box center [221, 233] width 106 height 20
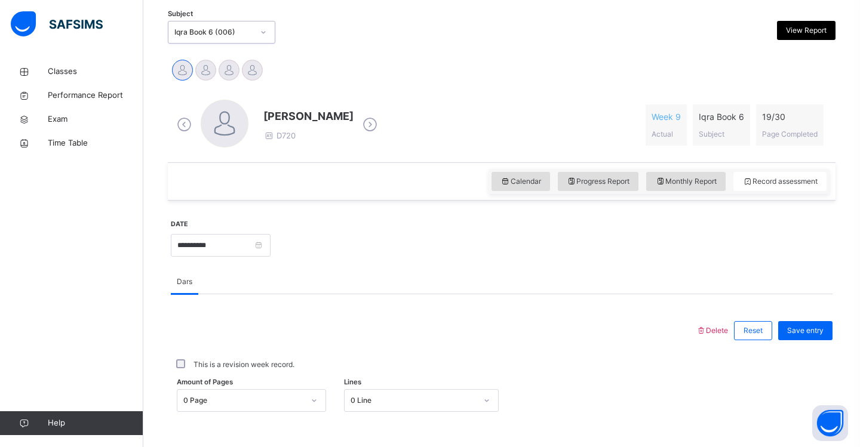
scroll to position [256, 0]
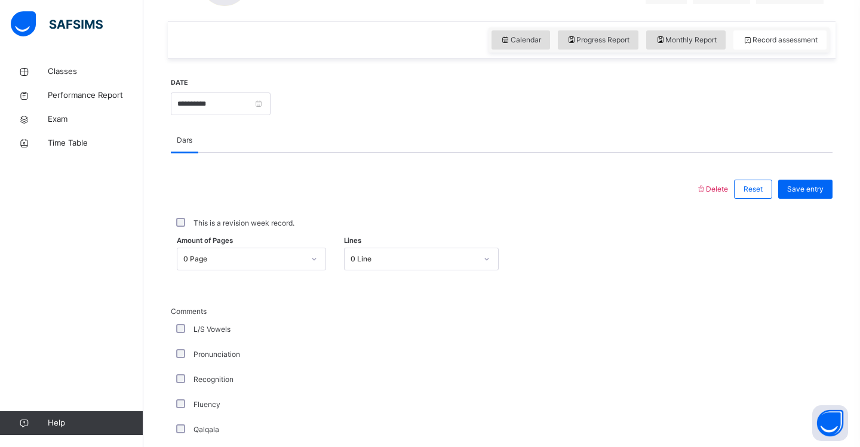
click at [317, 271] on div "0 Page" at bounding box center [251, 259] width 149 height 23
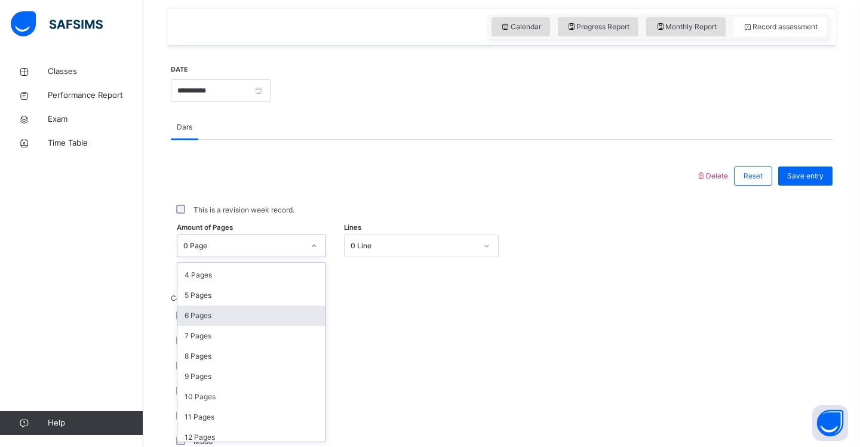
scroll to position [82, 0]
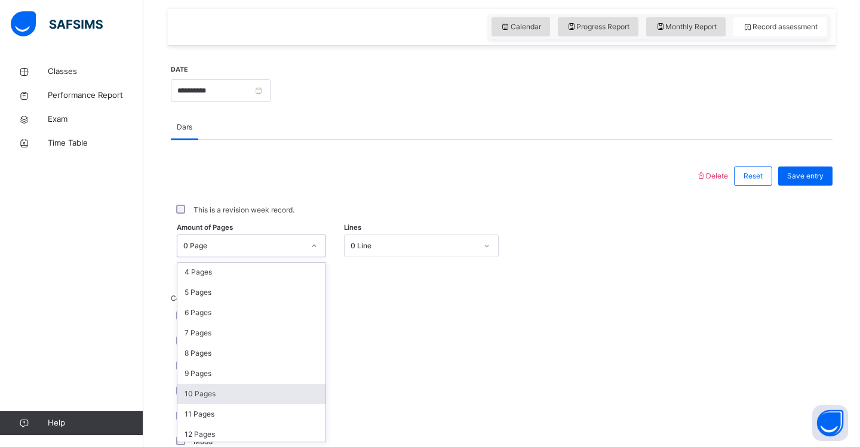
click at [268, 391] on div "10 Pages" at bounding box center [251, 394] width 148 height 20
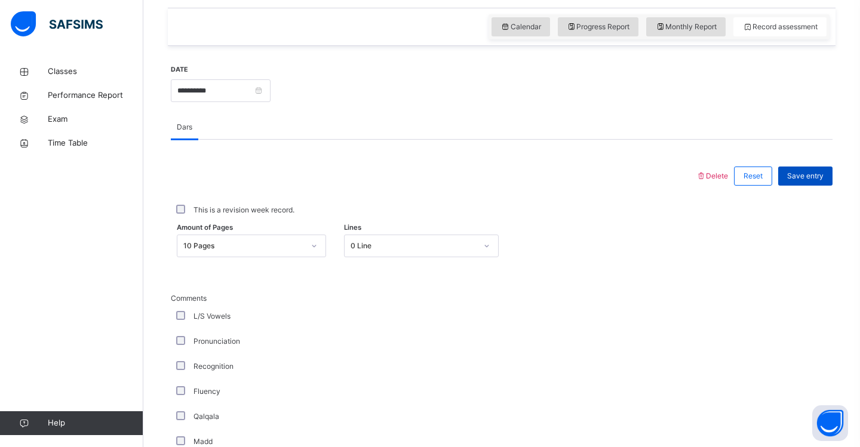
click at [818, 176] on span "Save entry" at bounding box center [805, 176] width 36 height 11
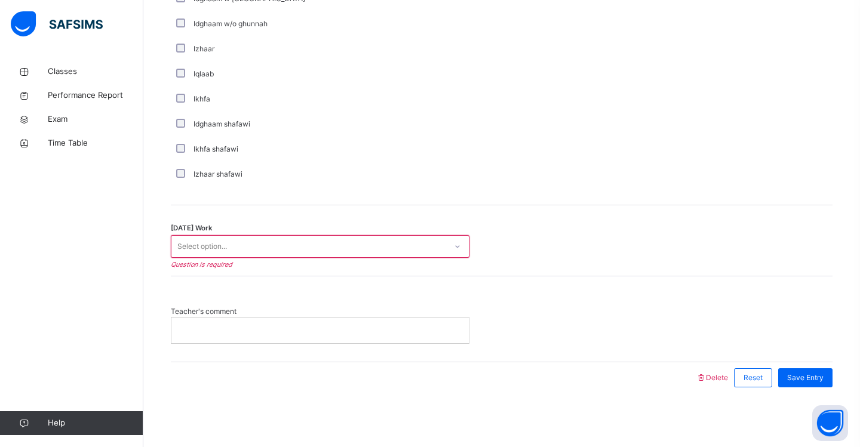
scroll to position [900, 0]
click at [415, 249] on div "Select option..." at bounding box center [308, 247] width 275 height 19
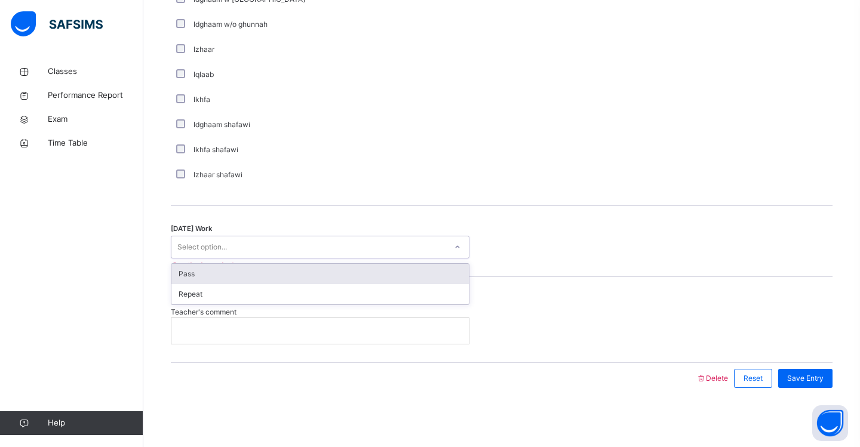
click at [409, 275] on div "Pass" at bounding box center [319, 274] width 297 height 20
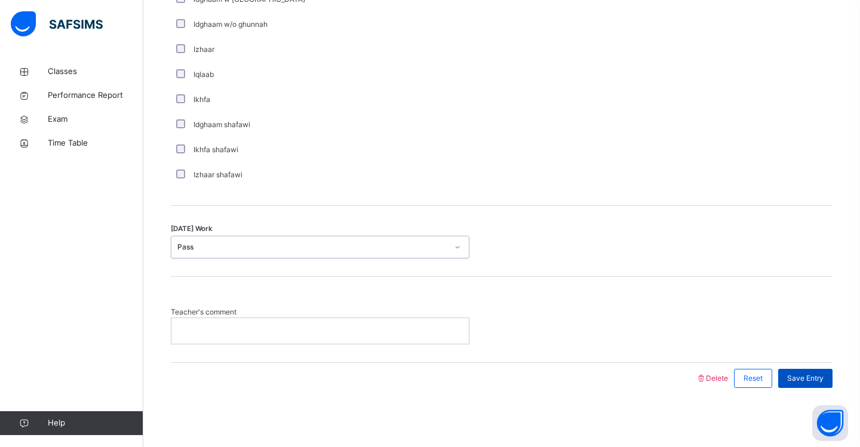
click at [815, 386] on div "Save Entry" at bounding box center [805, 378] width 54 height 19
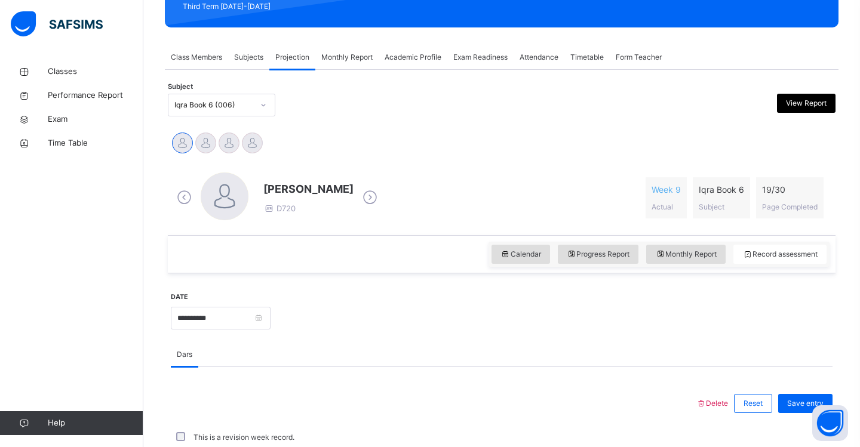
click at [539, 60] on span "Attendance" at bounding box center [539, 57] width 39 height 11
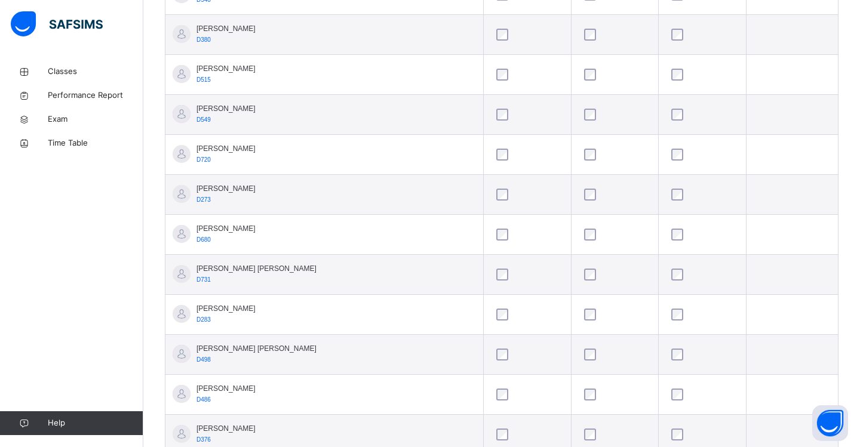
scroll to position [422, 0]
click at [681, 230] on div at bounding box center [702, 232] width 67 height 12
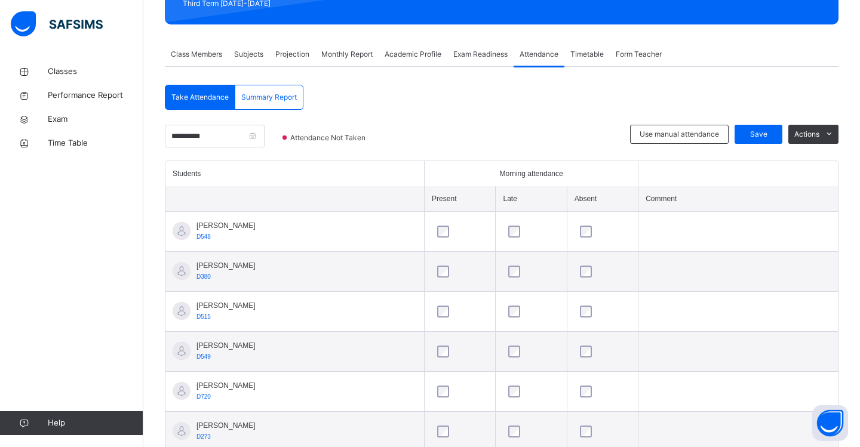
scroll to position [176, 0]
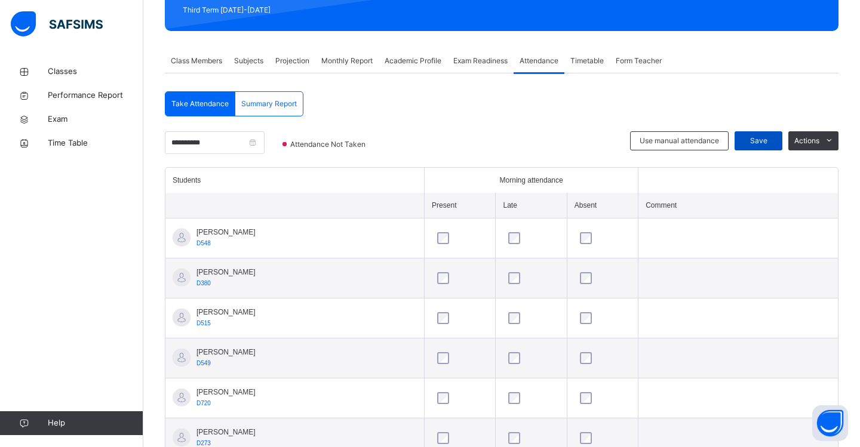
click at [759, 140] on span "Save" at bounding box center [759, 141] width 30 height 11
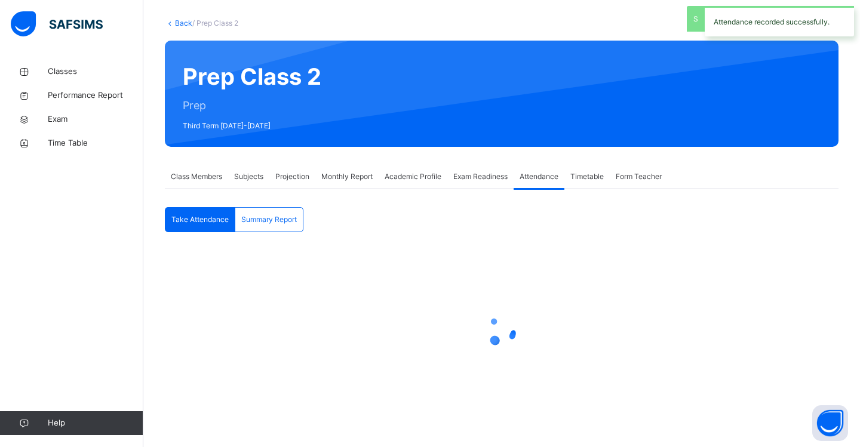
scroll to position [60, 0]
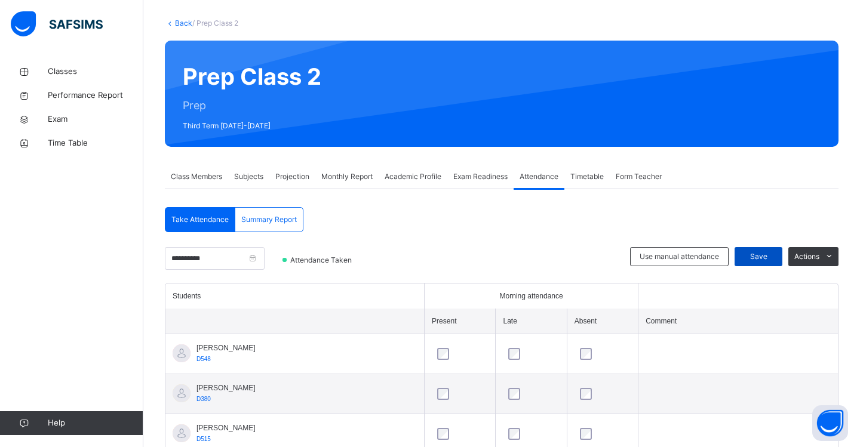
click at [765, 258] on span "Save" at bounding box center [759, 256] width 30 height 11
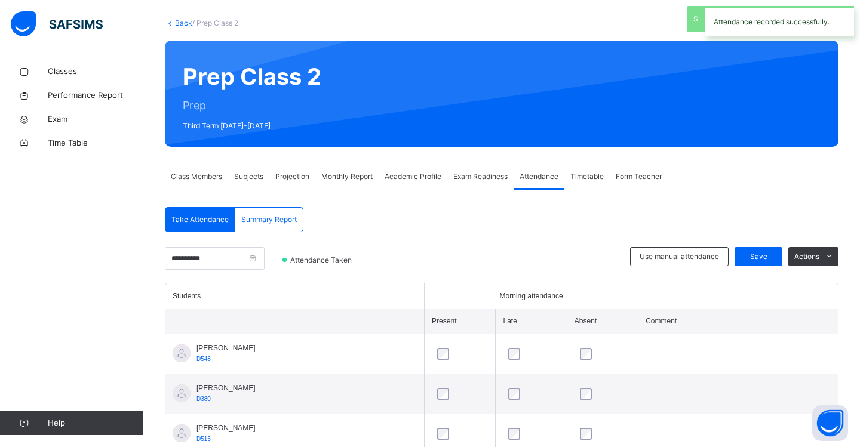
click at [251, 180] on span "Subjects" at bounding box center [248, 176] width 29 height 11
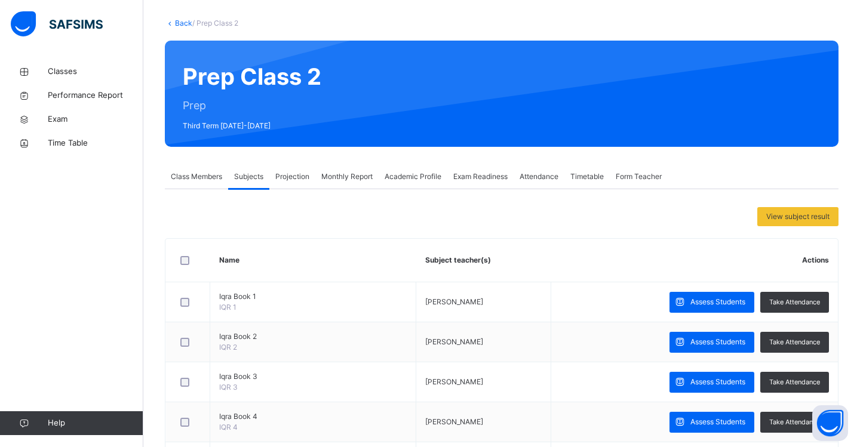
click at [294, 182] on div "Projection" at bounding box center [292, 177] width 46 height 24
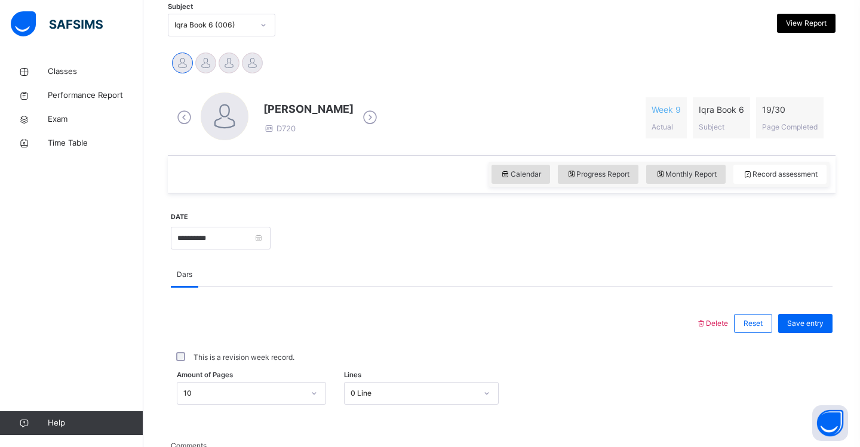
scroll to position [280, 0]
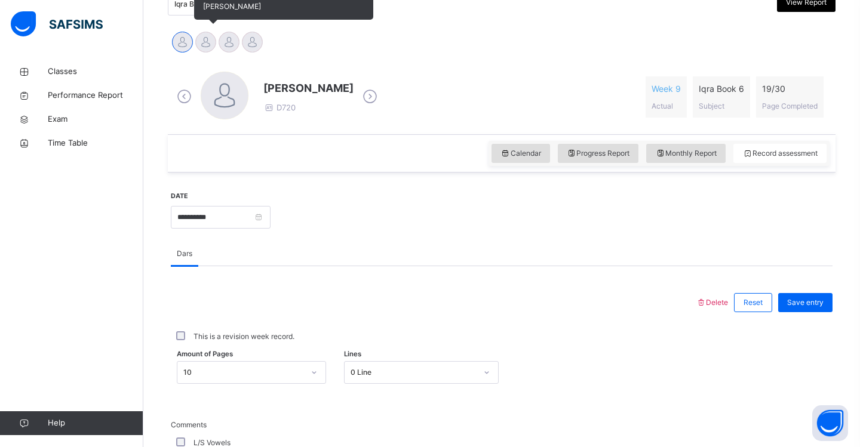
click at [214, 45] on div at bounding box center [205, 42] width 21 height 21
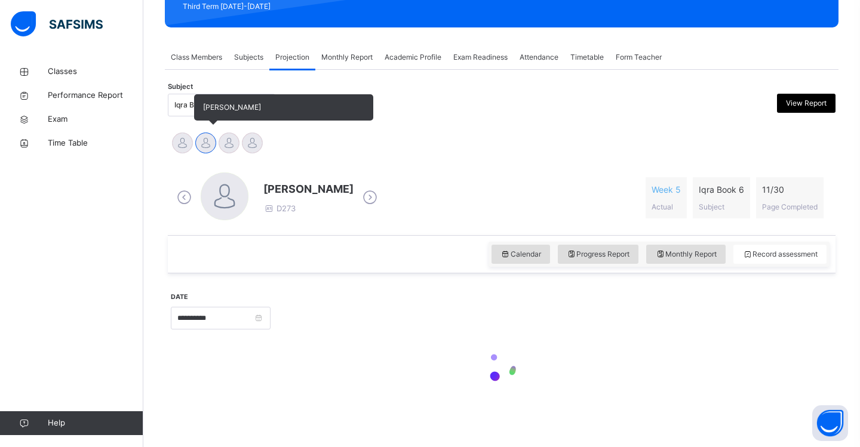
scroll to position [179, 0]
click at [227, 145] on div at bounding box center [229, 143] width 21 height 21
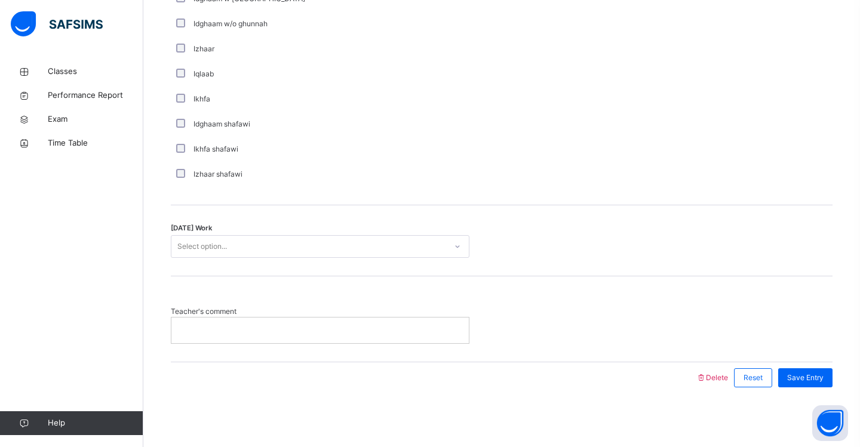
scroll to position [900, 0]
click at [207, 249] on div "Select option..." at bounding box center [202, 247] width 50 height 23
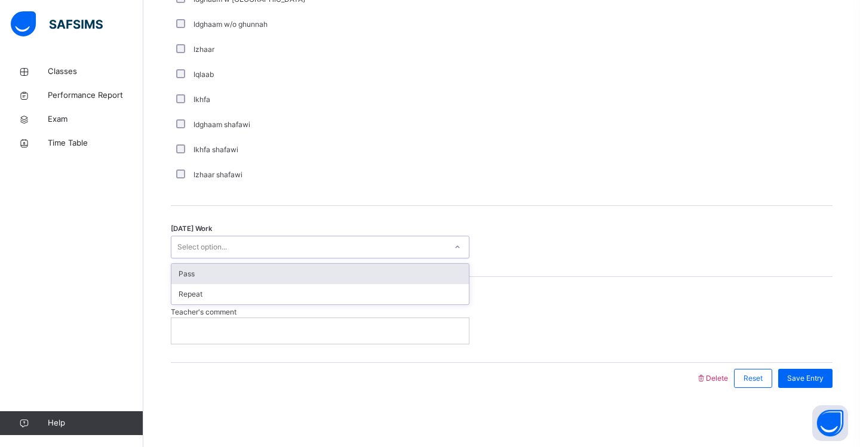
click at [210, 275] on div "Pass" at bounding box center [319, 274] width 297 height 20
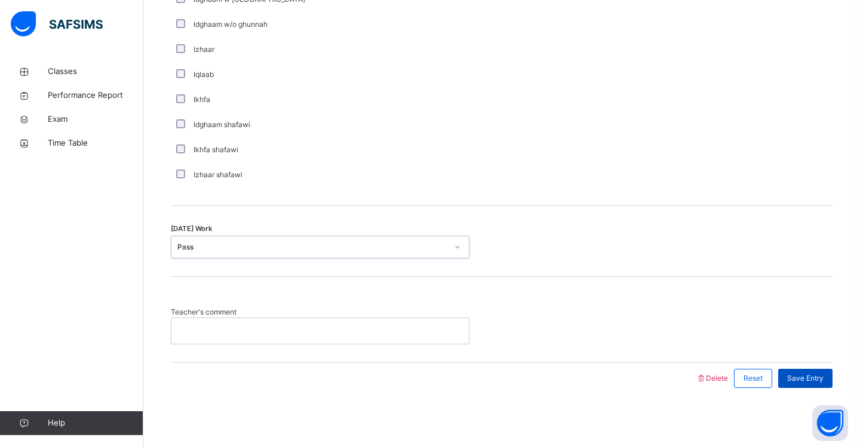
click at [796, 376] on span "Save Entry" at bounding box center [805, 378] width 36 height 11
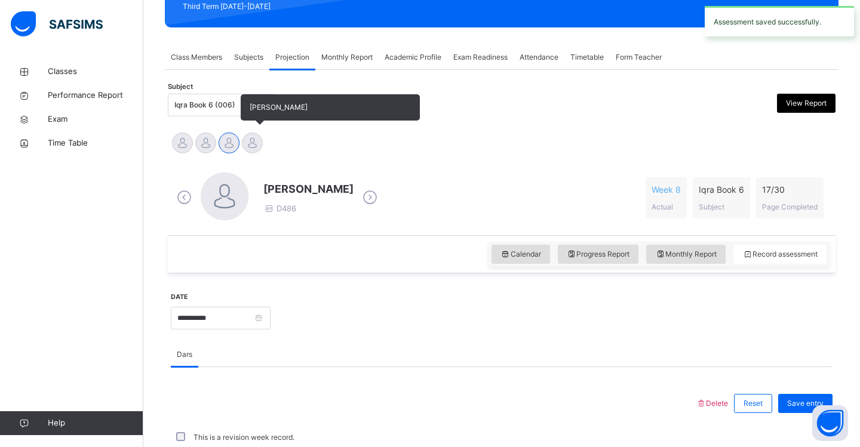
click at [259, 142] on div at bounding box center [252, 143] width 21 height 21
click at [229, 146] on div at bounding box center [229, 143] width 21 height 21
click at [208, 146] on div at bounding box center [205, 143] width 21 height 21
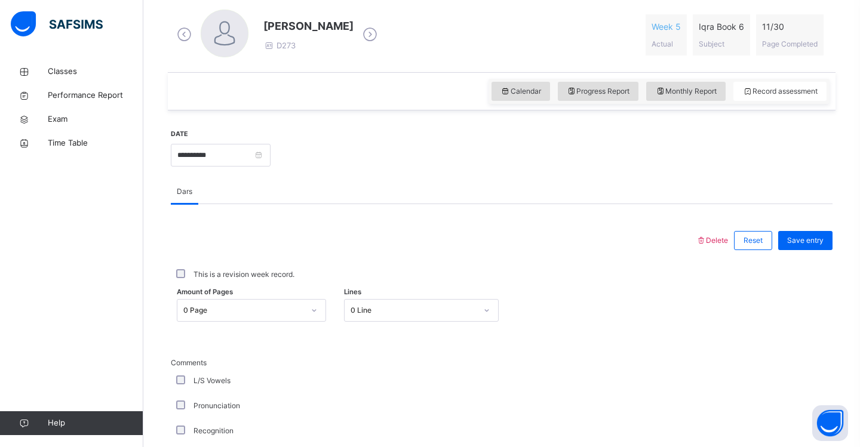
scroll to position [354, 0]
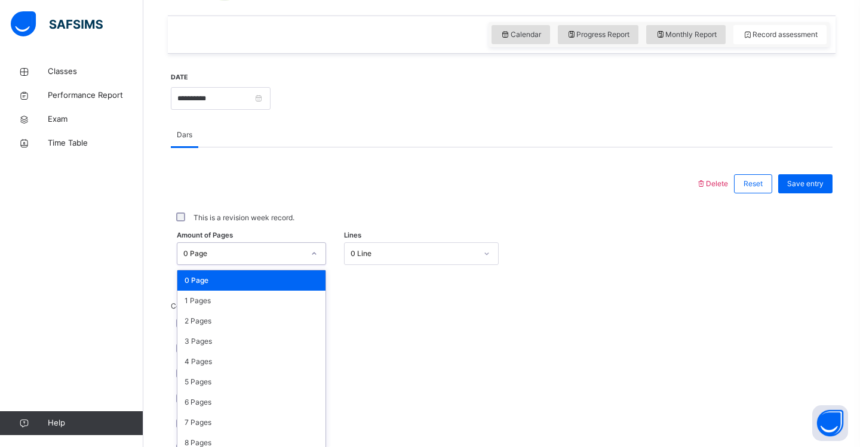
click at [316, 265] on div "option 0 Page focused, 1 of 31. 31 results available. Use Up and Down to choose…" at bounding box center [251, 254] width 149 height 23
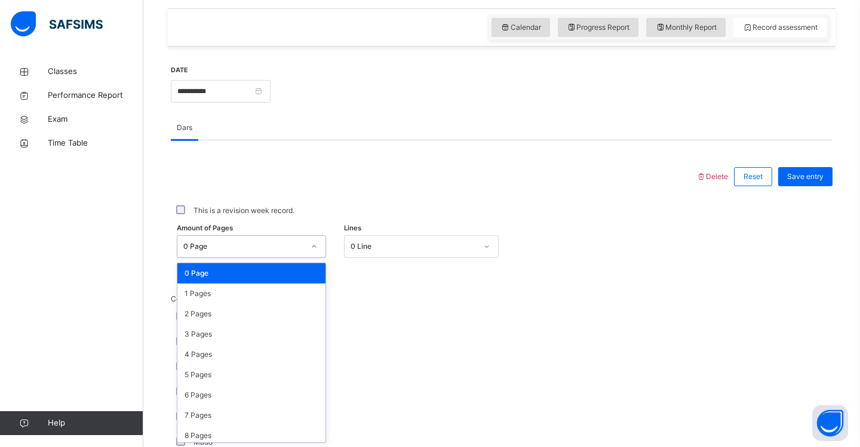
scroll to position [407, 0]
click at [302, 294] on div "1 Pages" at bounding box center [251, 293] width 148 height 20
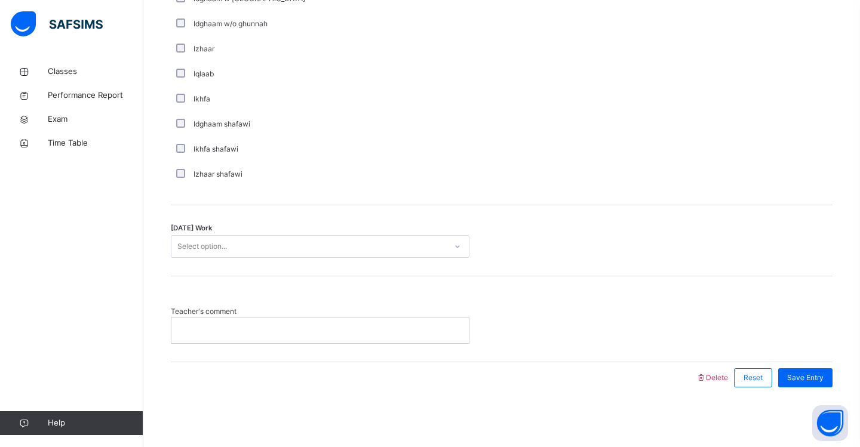
scroll to position [900, 0]
click at [435, 248] on div "Select option..." at bounding box center [308, 247] width 275 height 19
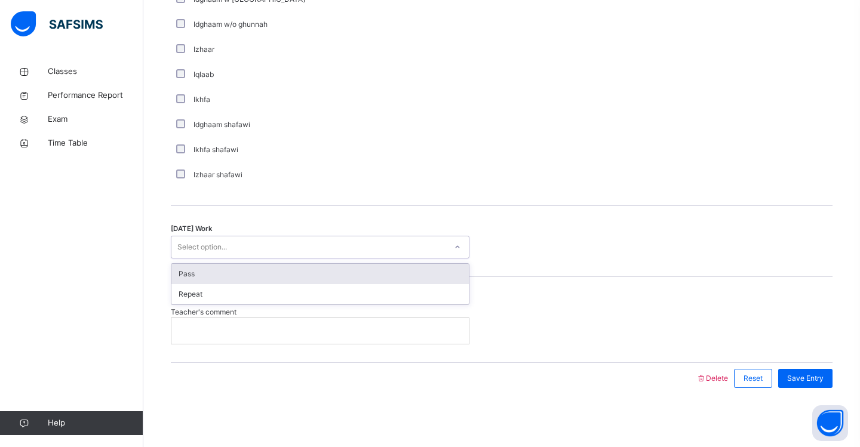
click at [429, 274] on div "Pass" at bounding box center [319, 274] width 297 height 20
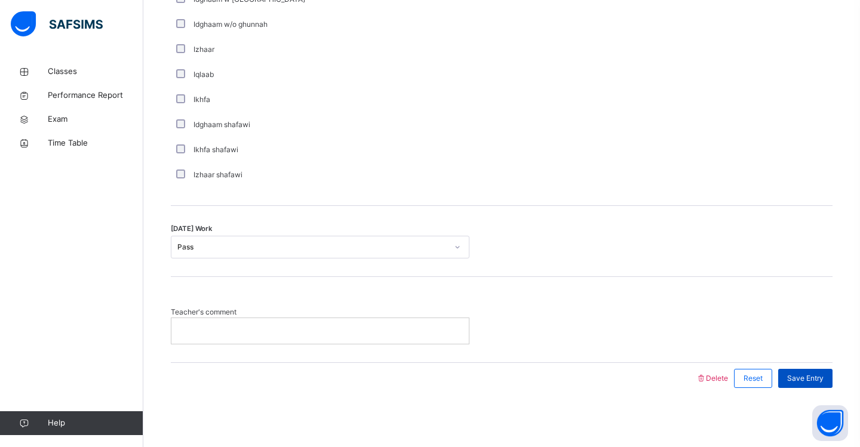
click at [801, 378] on span "Save Entry" at bounding box center [805, 378] width 36 height 11
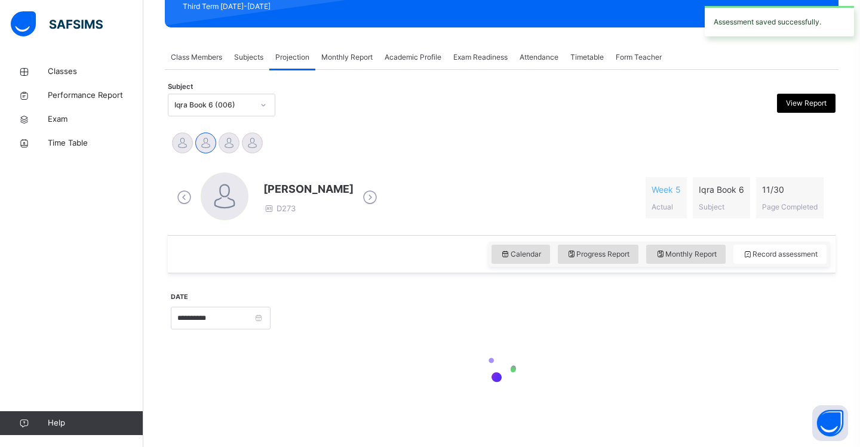
scroll to position [179, 0]
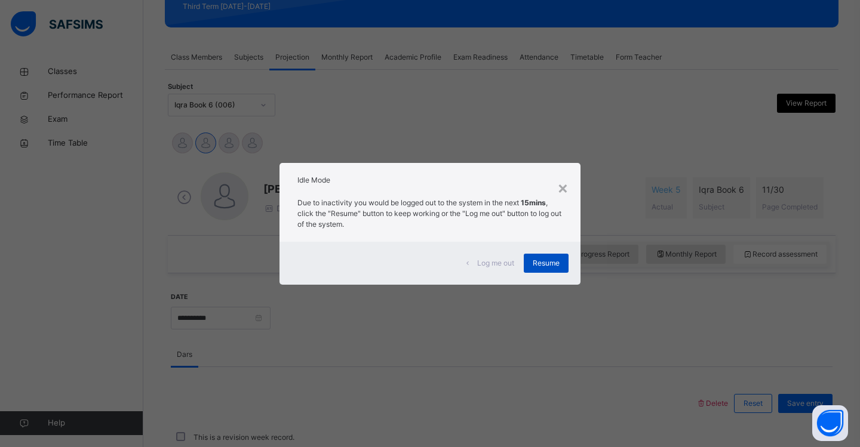
click at [555, 268] on span "Resume" at bounding box center [546, 263] width 27 height 11
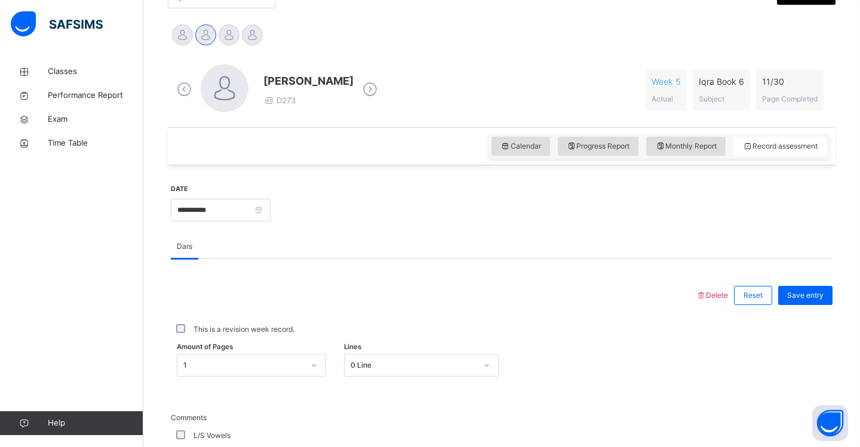
scroll to position [248, 0]
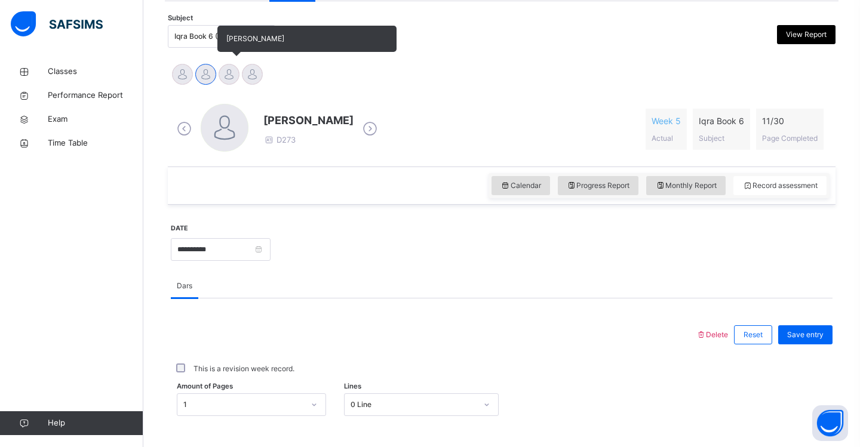
click at [231, 78] on div at bounding box center [229, 74] width 21 height 21
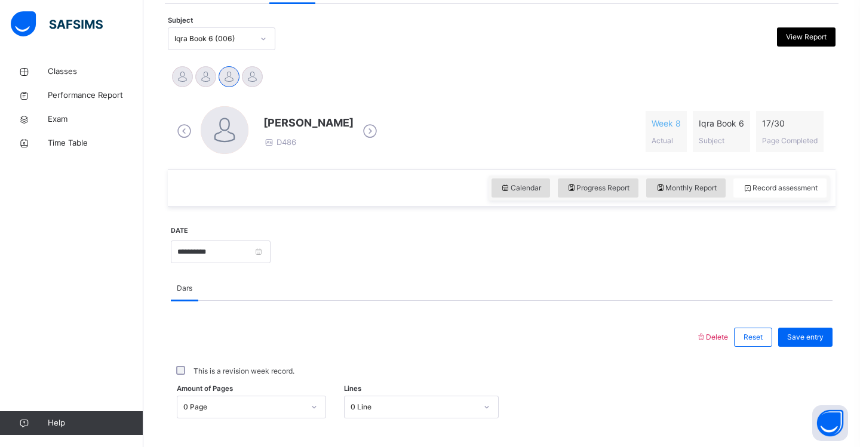
scroll to position [248, 0]
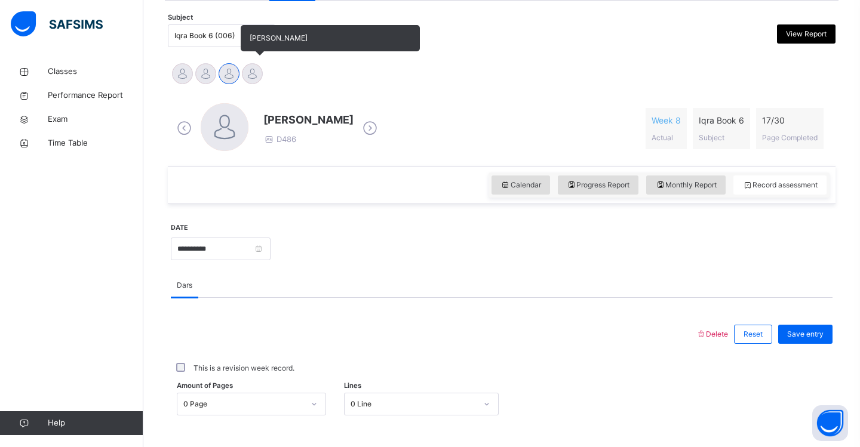
click at [257, 82] on div at bounding box center [252, 73] width 21 height 21
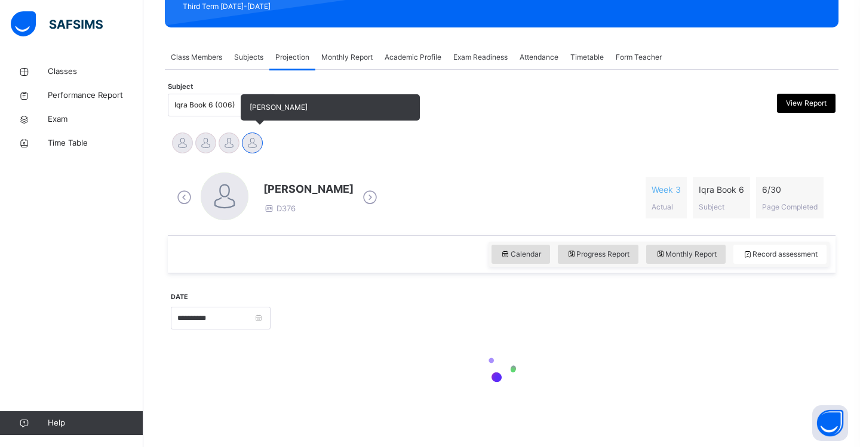
scroll to position [179, 0]
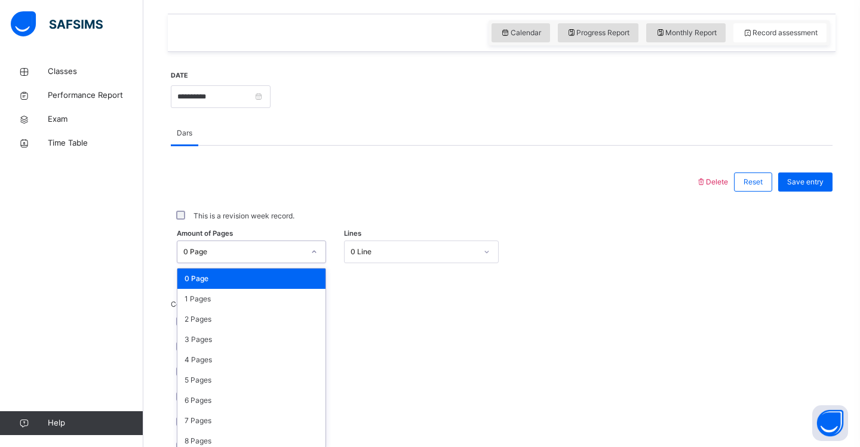
click at [316, 263] on div "option 0 Page focused, 1 of 31. 31 results available. Use Up and Down to choose…" at bounding box center [251, 252] width 149 height 23
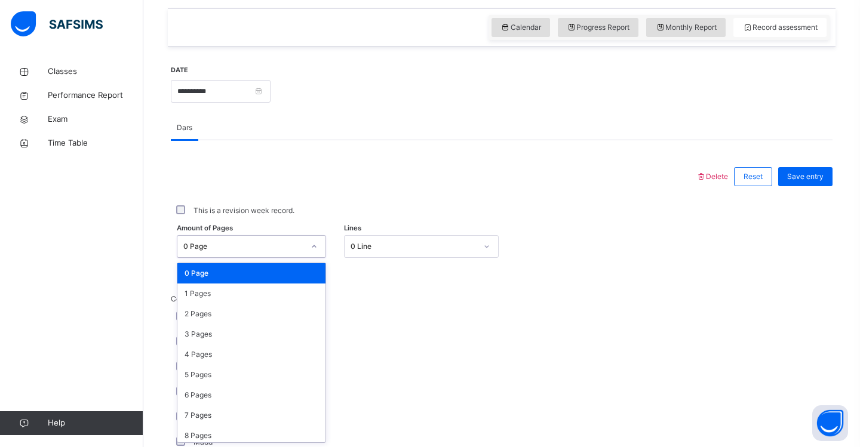
scroll to position [407, 0]
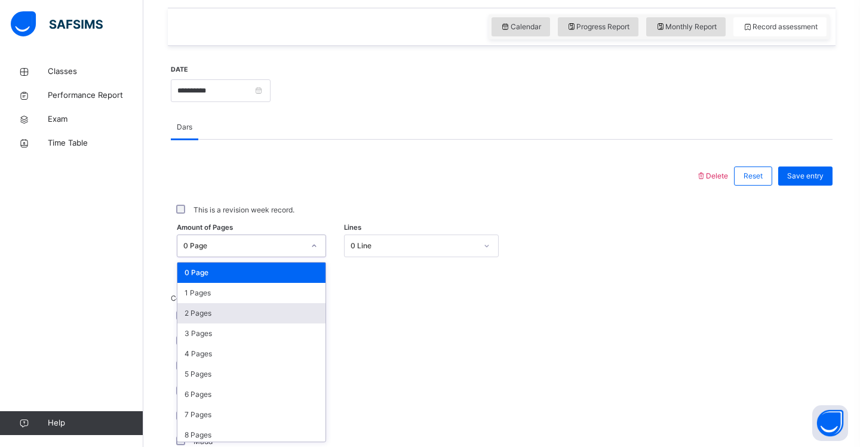
click at [305, 312] on div "2 Pages" at bounding box center [251, 313] width 148 height 20
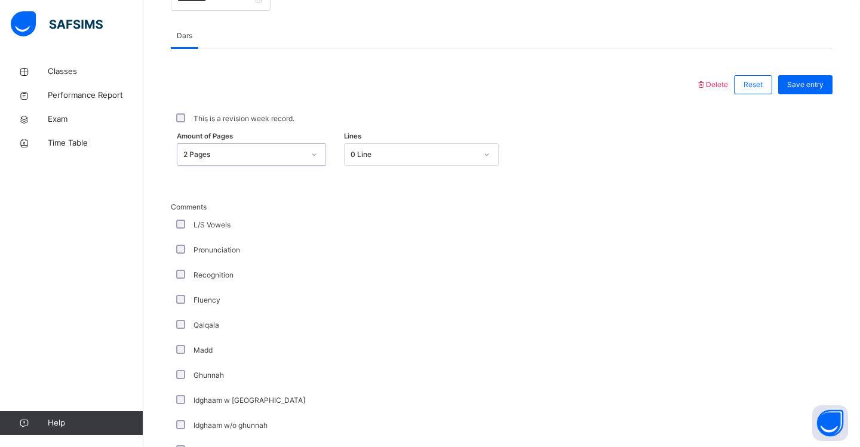
scroll to position [508, 0]
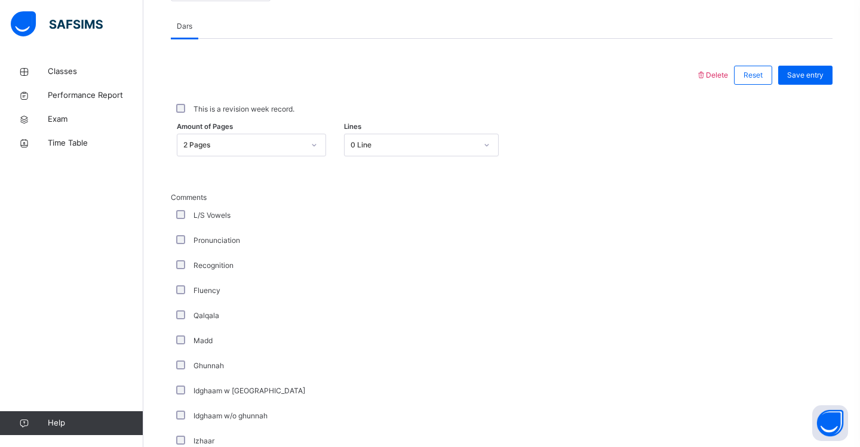
click at [182, 296] on div "Fluency" at bounding box center [320, 290] width 299 height 25
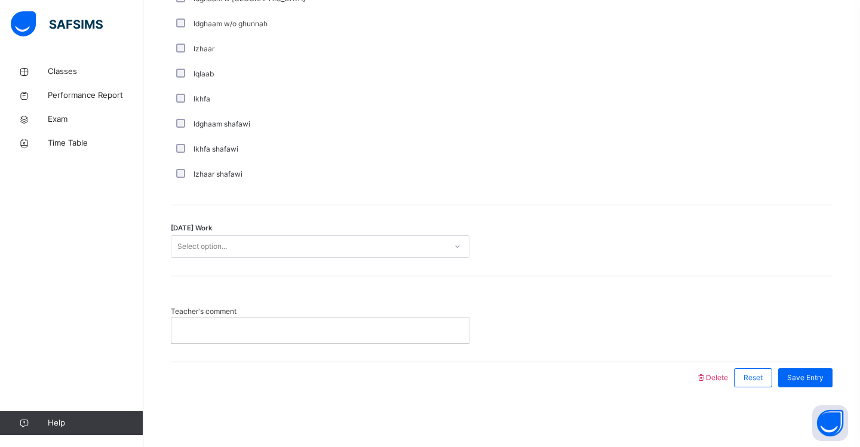
scroll to position [900, 0]
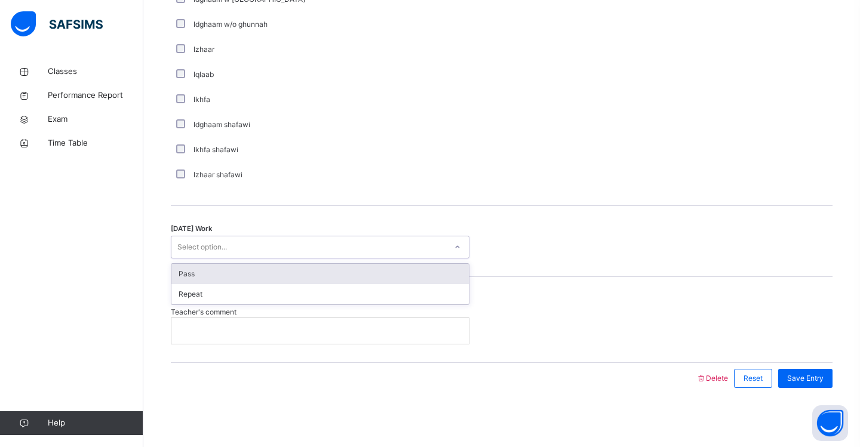
click at [198, 249] on div "Select option..." at bounding box center [202, 247] width 50 height 23
click at [198, 275] on div "Pass" at bounding box center [319, 274] width 297 height 20
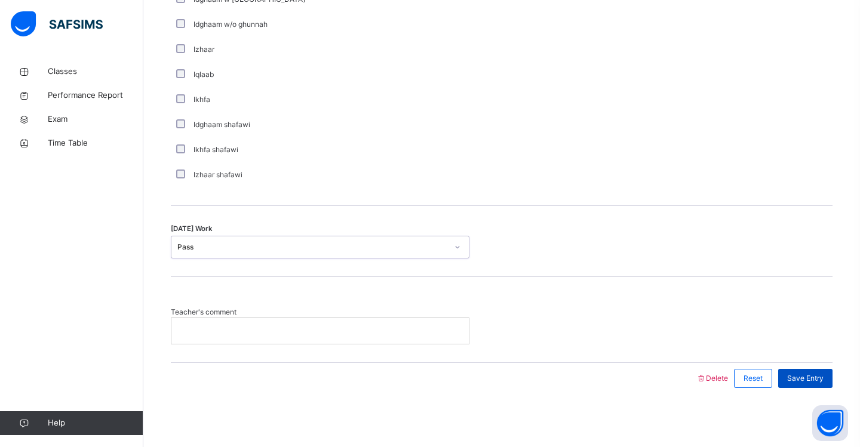
click at [800, 376] on span "Save Entry" at bounding box center [805, 378] width 36 height 11
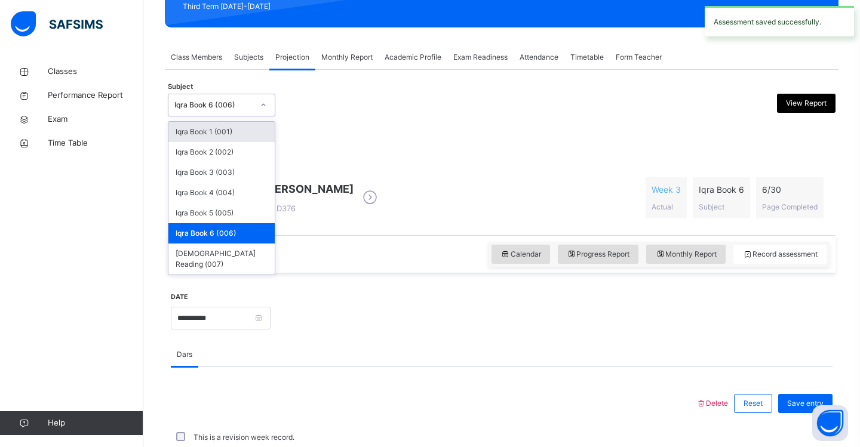
click at [271, 105] on div at bounding box center [263, 105] width 20 height 19
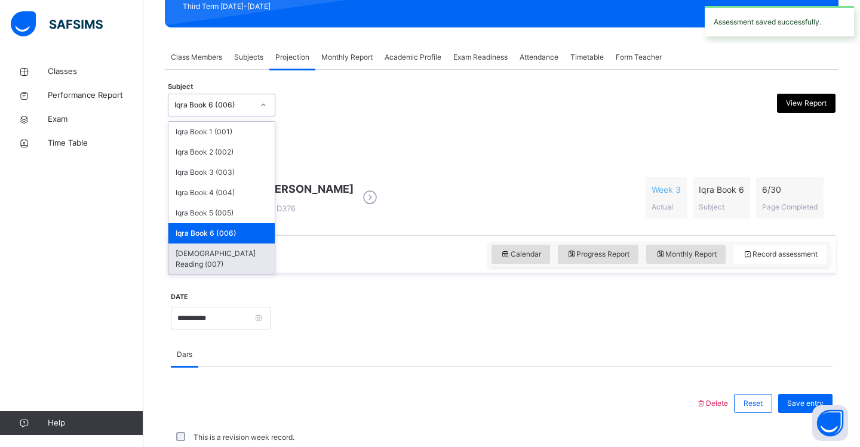
click at [262, 255] on div "[DEMOGRAPHIC_DATA] Reading (007)" at bounding box center [221, 259] width 106 height 31
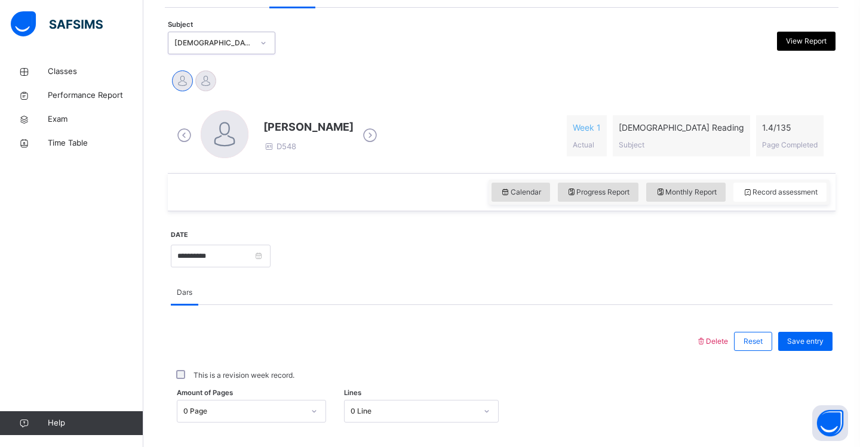
scroll to position [281, 0]
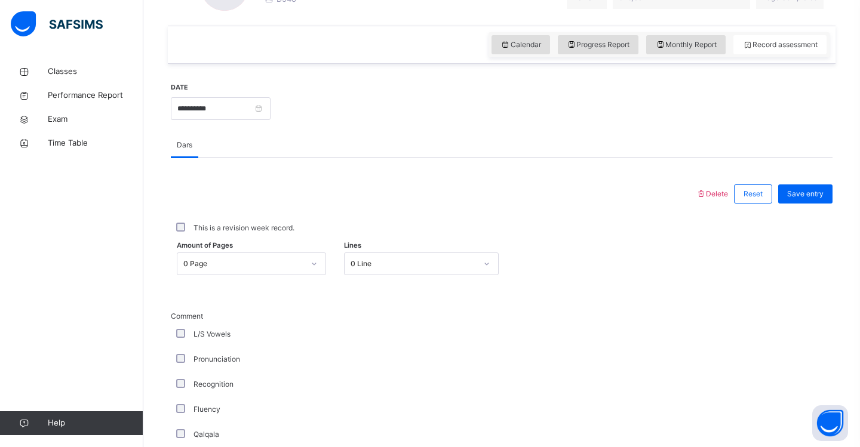
click at [493, 275] on div "0 Line" at bounding box center [421, 264] width 155 height 23
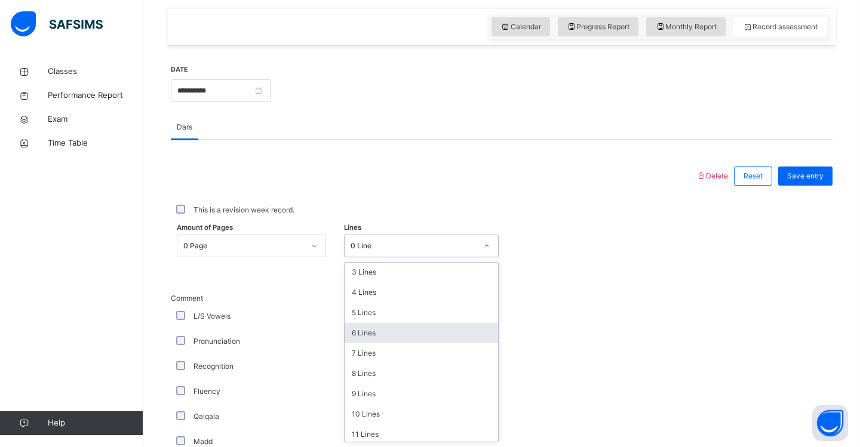
scroll to position [62, 0]
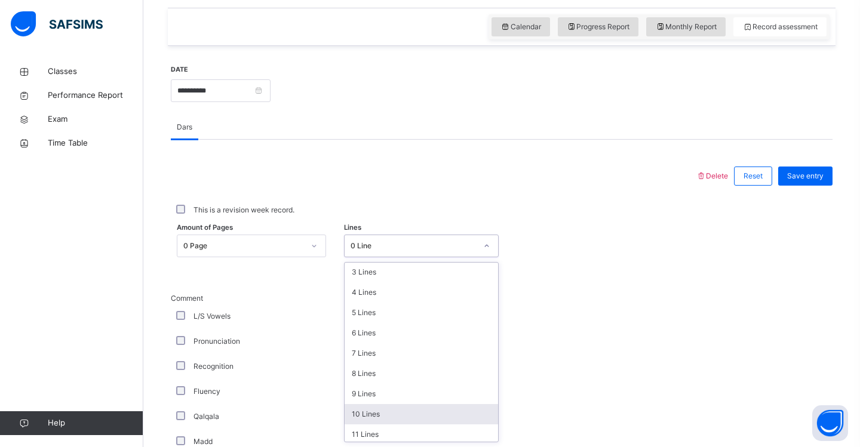
click at [430, 413] on div "10 Lines" at bounding box center [422, 414] width 154 height 20
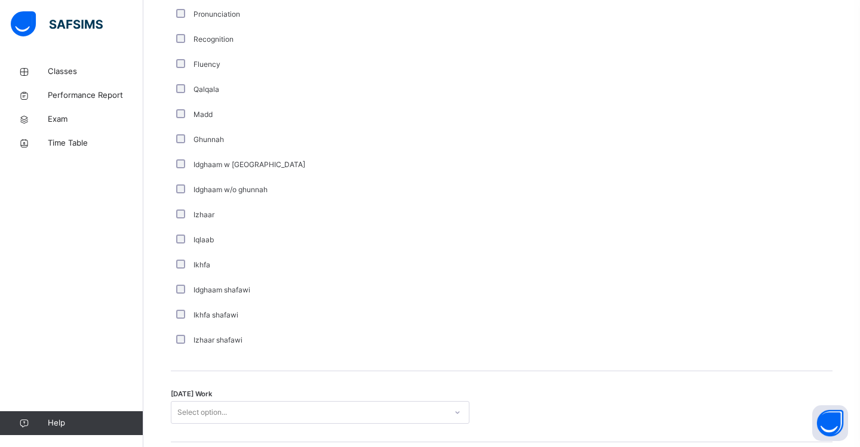
scroll to position [779, 0]
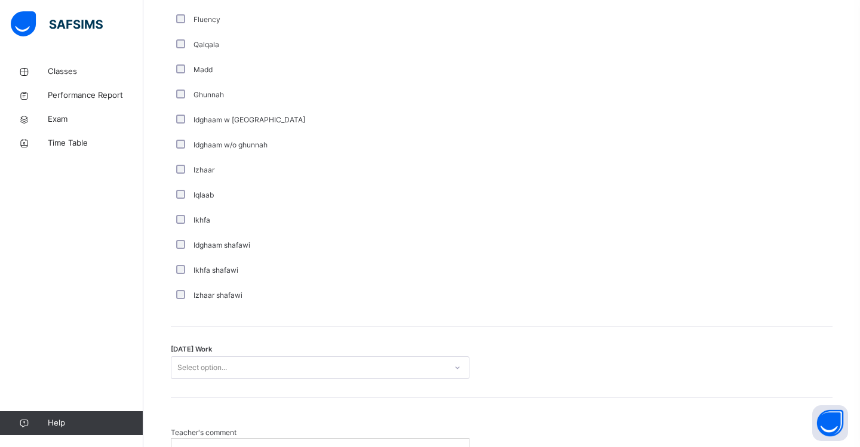
click at [462, 373] on div at bounding box center [457, 367] width 20 height 19
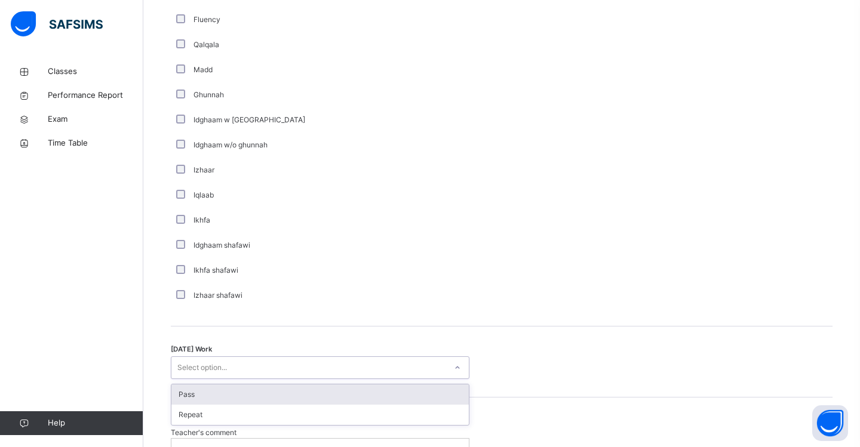
click at [457, 390] on div "Pass" at bounding box center [319, 395] width 297 height 20
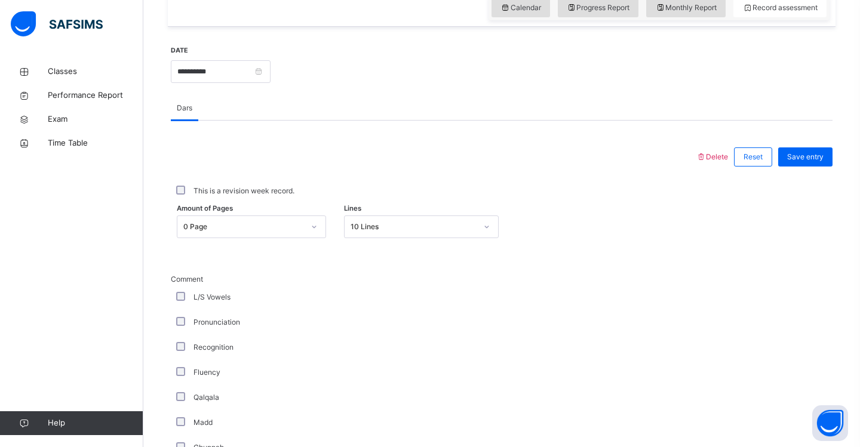
scroll to position [422, 0]
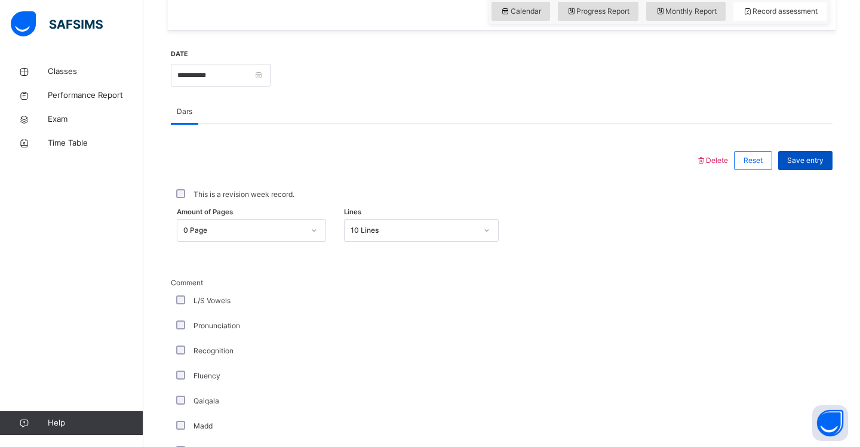
click at [806, 164] on span "Save entry" at bounding box center [805, 160] width 36 height 11
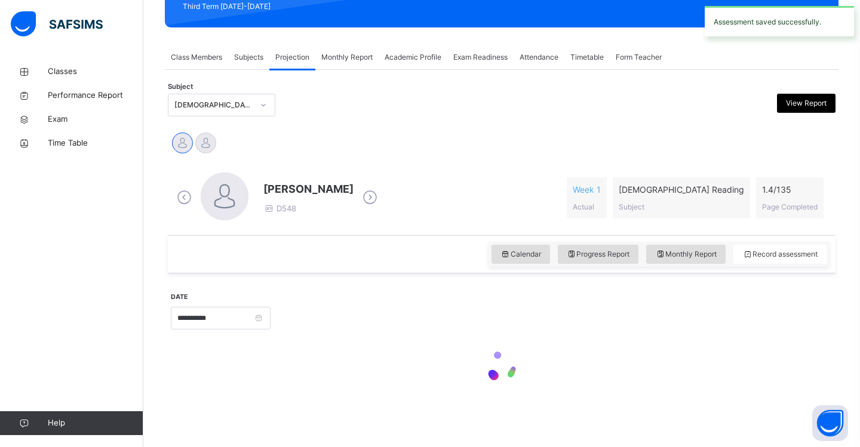
scroll to position [179, 0]
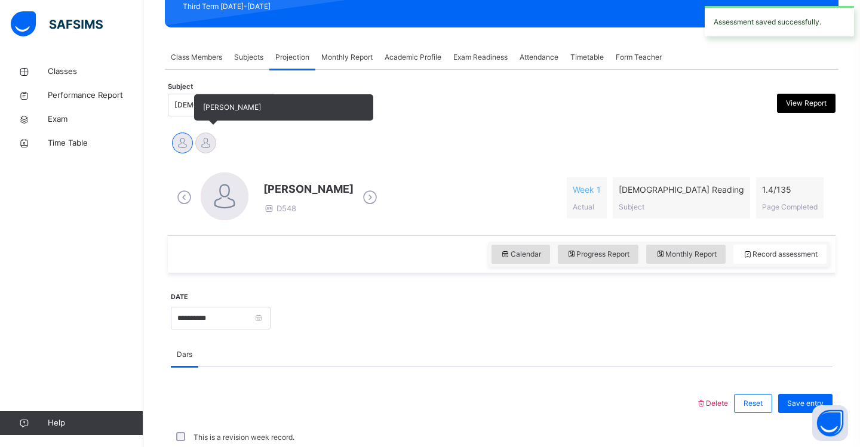
click at [205, 142] on div at bounding box center [205, 143] width 21 height 21
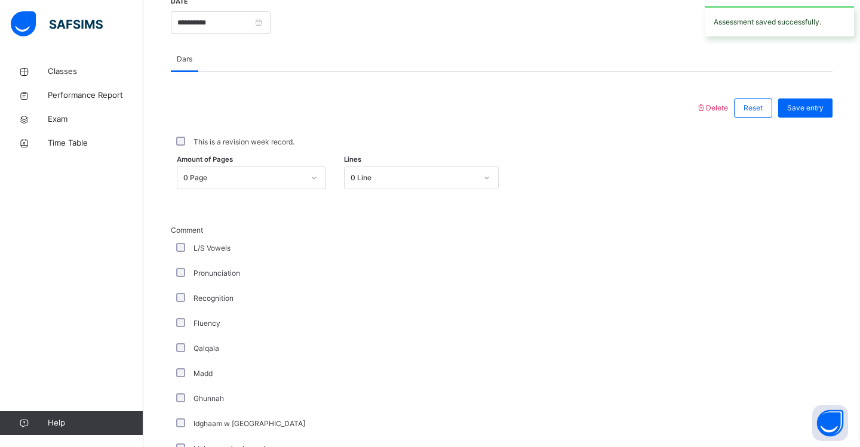
scroll to position [472, 0]
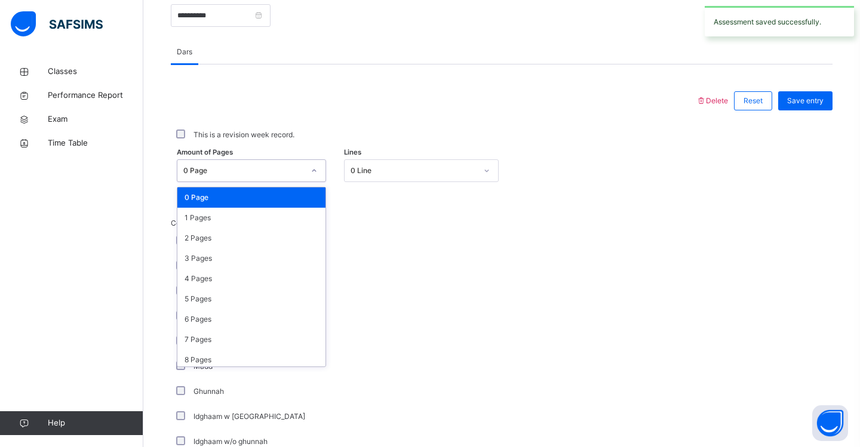
click at [311, 177] on icon at bounding box center [314, 171] width 7 height 12
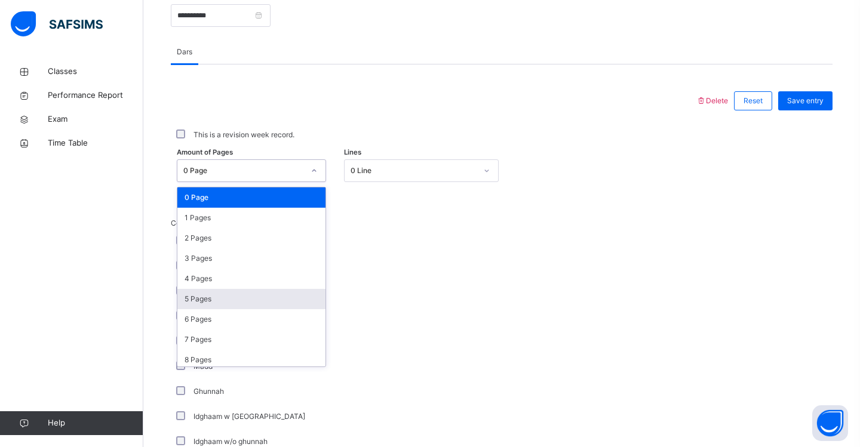
click at [263, 309] on div "5 Pages" at bounding box center [251, 299] width 148 height 20
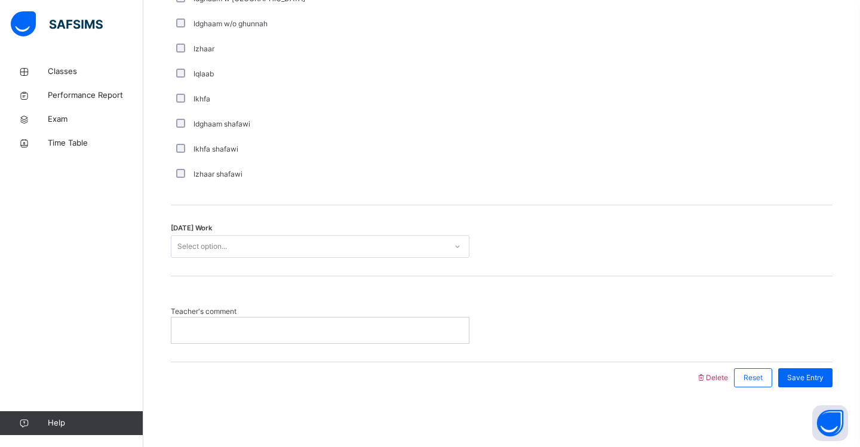
scroll to position [900, 0]
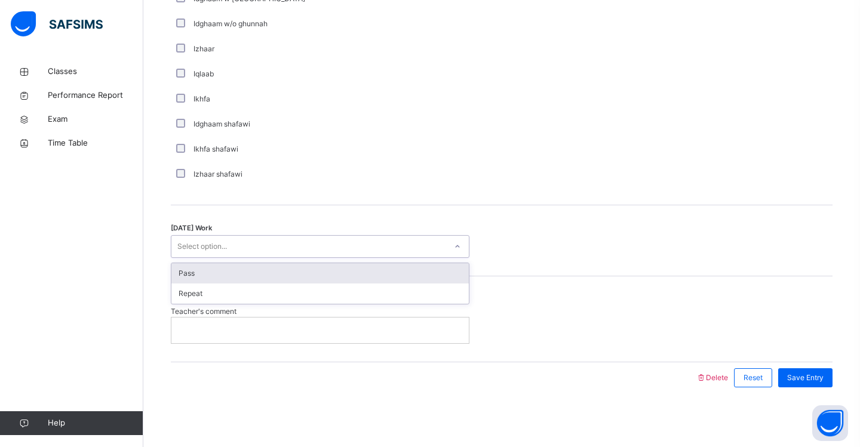
click at [300, 244] on div "Select option..." at bounding box center [308, 247] width 275 height 19
click at [291, 274] on div "Pass" at bounding box center [319, 273] width 297 height 20
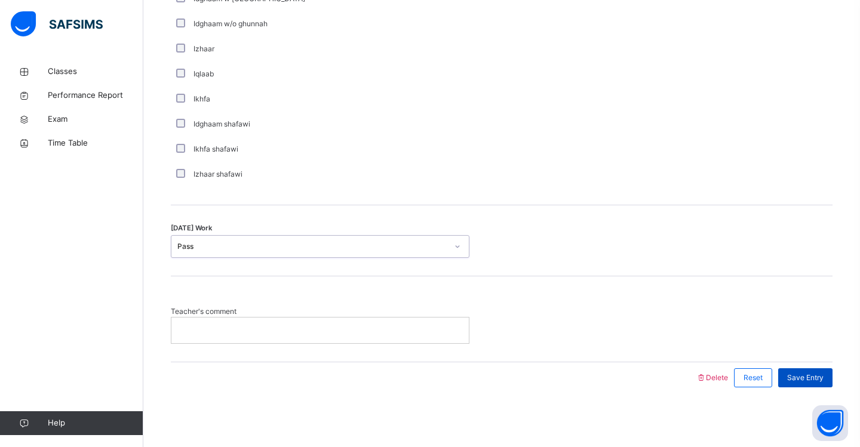
click at [803, 374] on span "Save Entry" at bounding box center [805, 378] width 36 height 11
